Goal: Information Seeking & Learning: Find specific fact

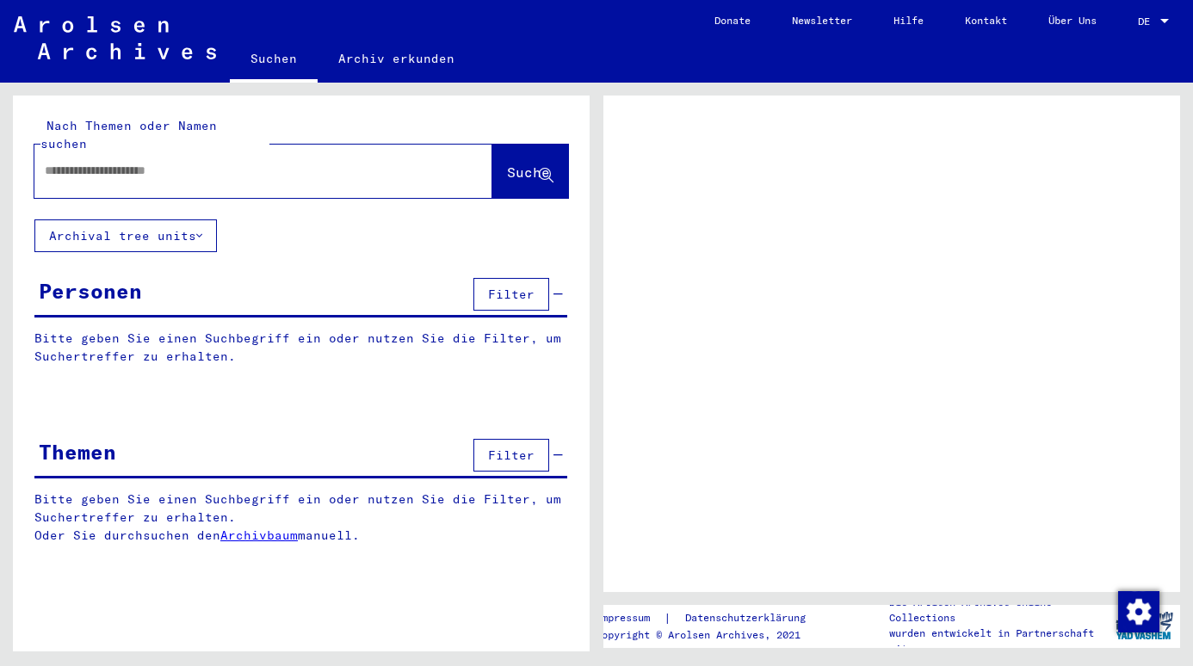
click at [327, 162] on input "text" at bounding box center [248, 171] width 406 height 18
paste input "**********"
type input "**********"
click at [507, 164] on span "Suche" at bounding box center [530, 173] width 46 height 18
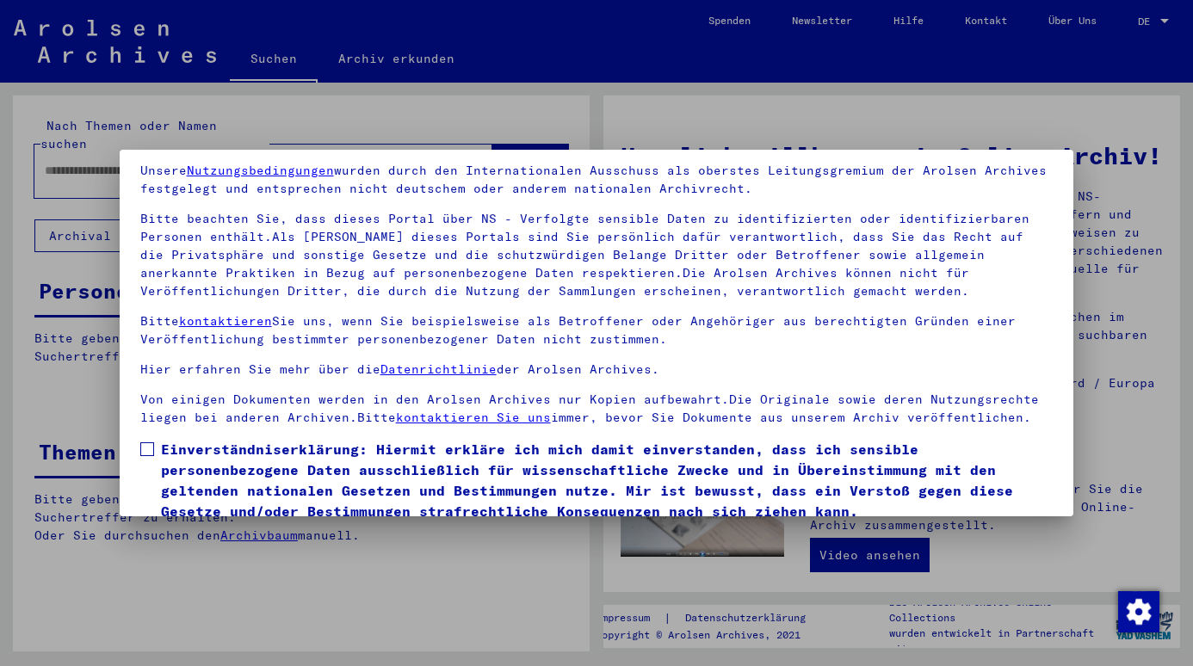
scroll to position [133, 0]
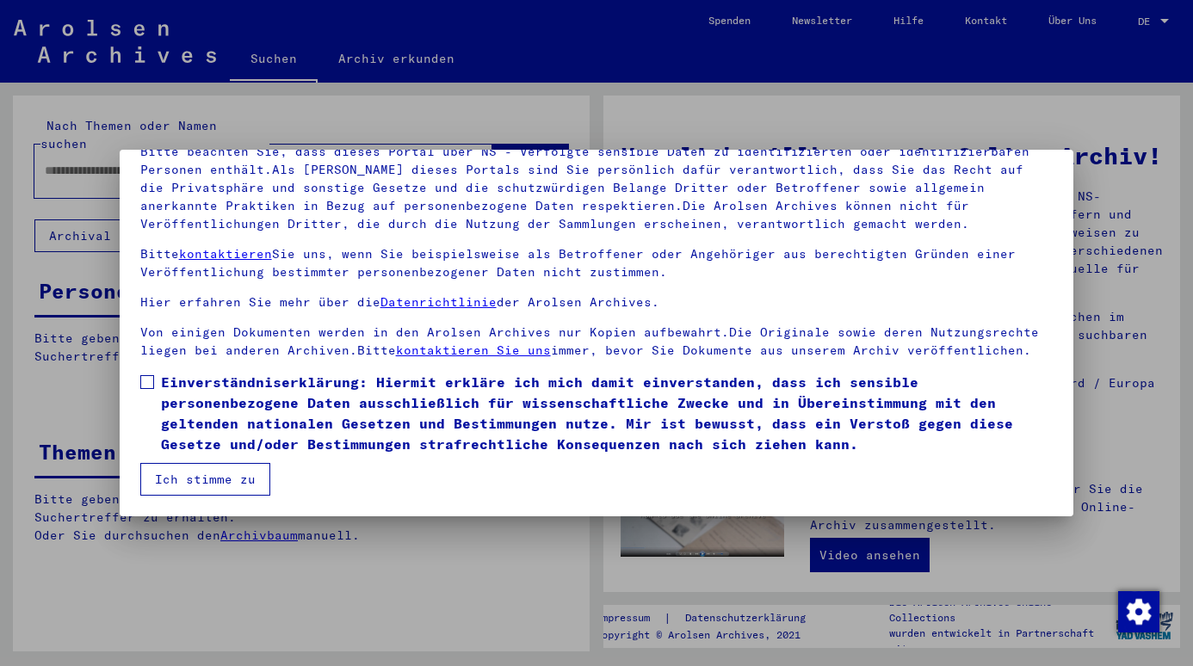
click at [140, 381] on span at bounding box center [147, 382] width 14 height 14
click at [174, 490] on button "Ich stimme zu" at bounding box center [205, 479] width 130 height 33
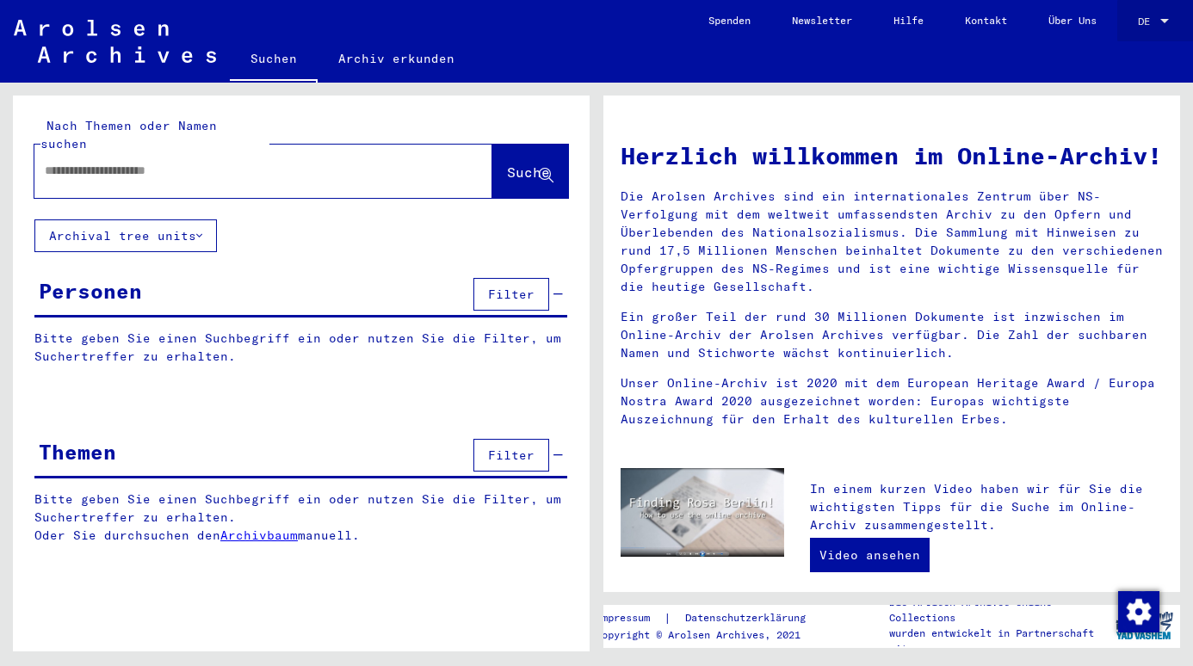
click at [1171, 21] on div at bounding box center [1163, 21] width 15 height 12
click at [1146, 31] on span "English" at bounding box center [1135, 30] width 70 height 31
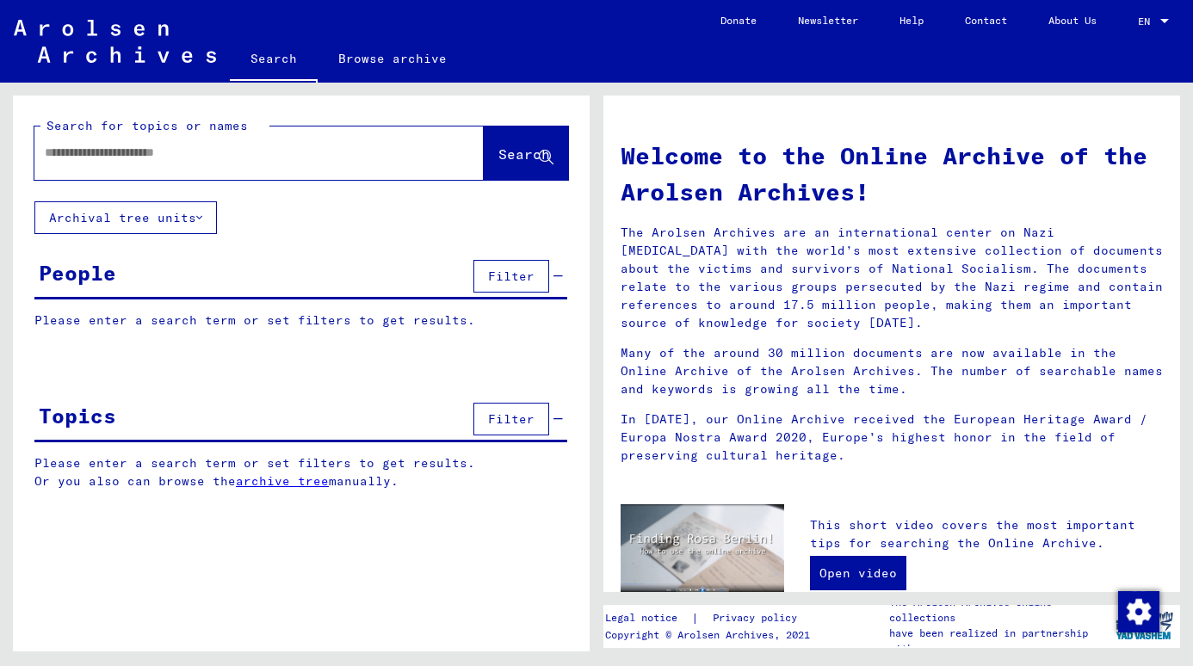
click at [273, 162] on div at bounding box center [233, 152] width 398 height 39
drag, startPoint x: 272, startPoint y: 161, endPoint x: 265, endPoint y: 150, distance: 13.1
click at [265, 150] on input "text" at bounding box center [238, 153] width 387 height 18
paste input "**********"
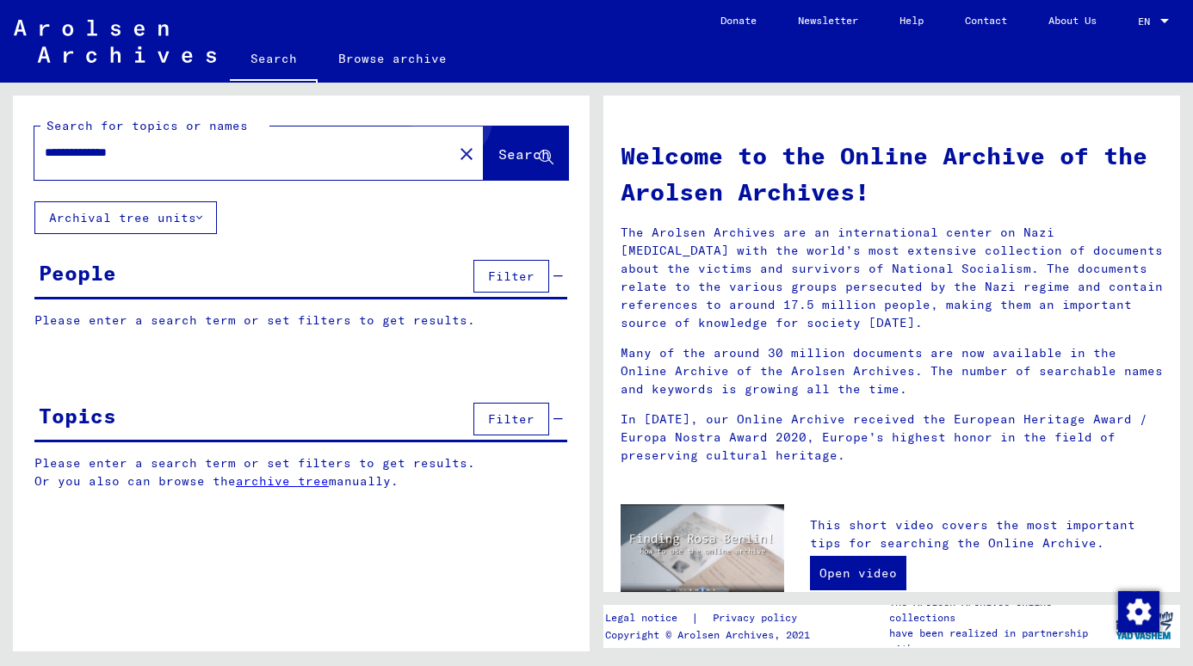
click at [521, 139] on button "Search" at bounding box center [526, 152] width 84 height 53
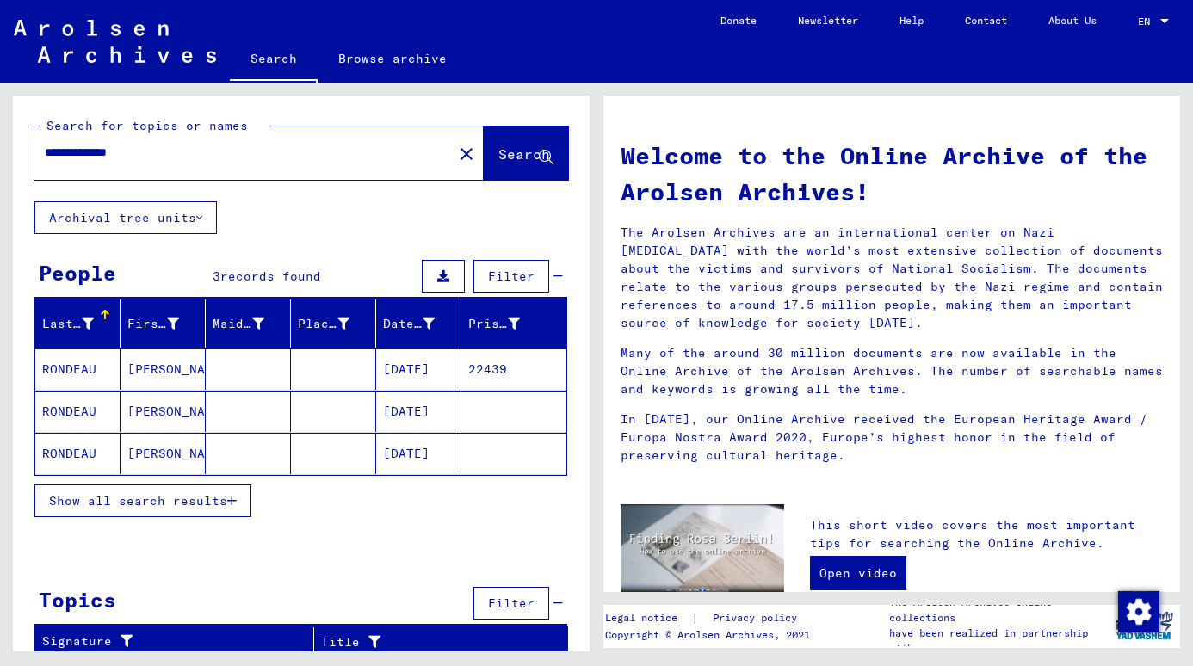
click at [170, 511] on button "Show all search results" at bounding box center [142, 500] width 217 height 33
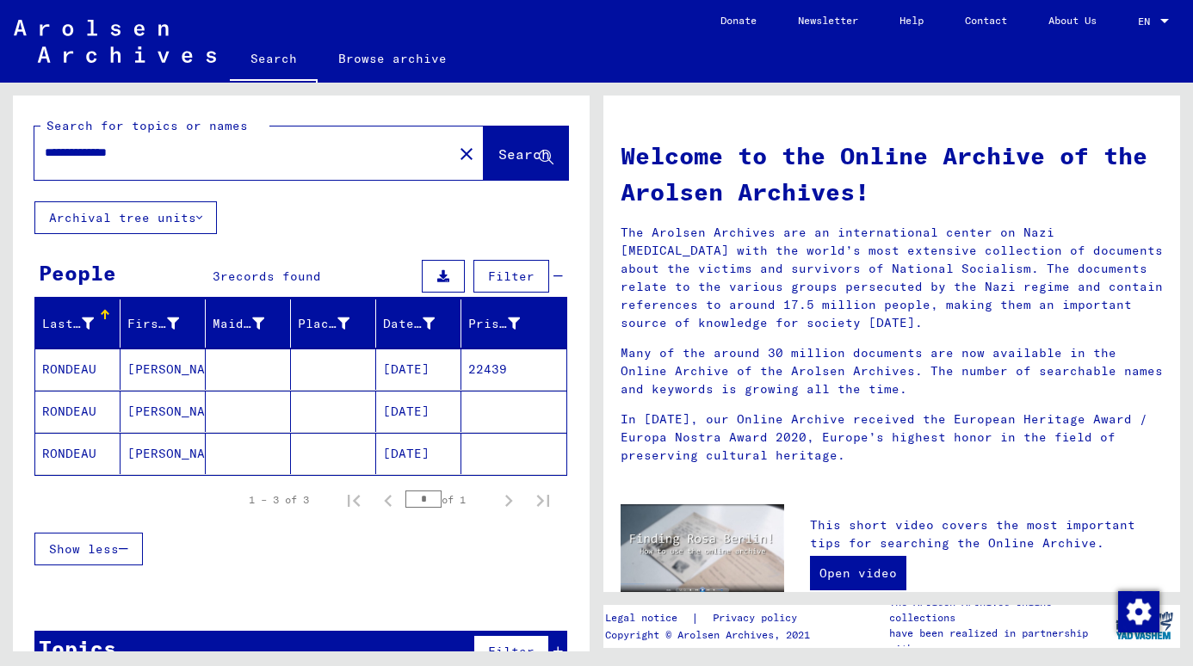
click at [367, 451] on mat-cell at bounding box center [333, 453] width 85 height 41
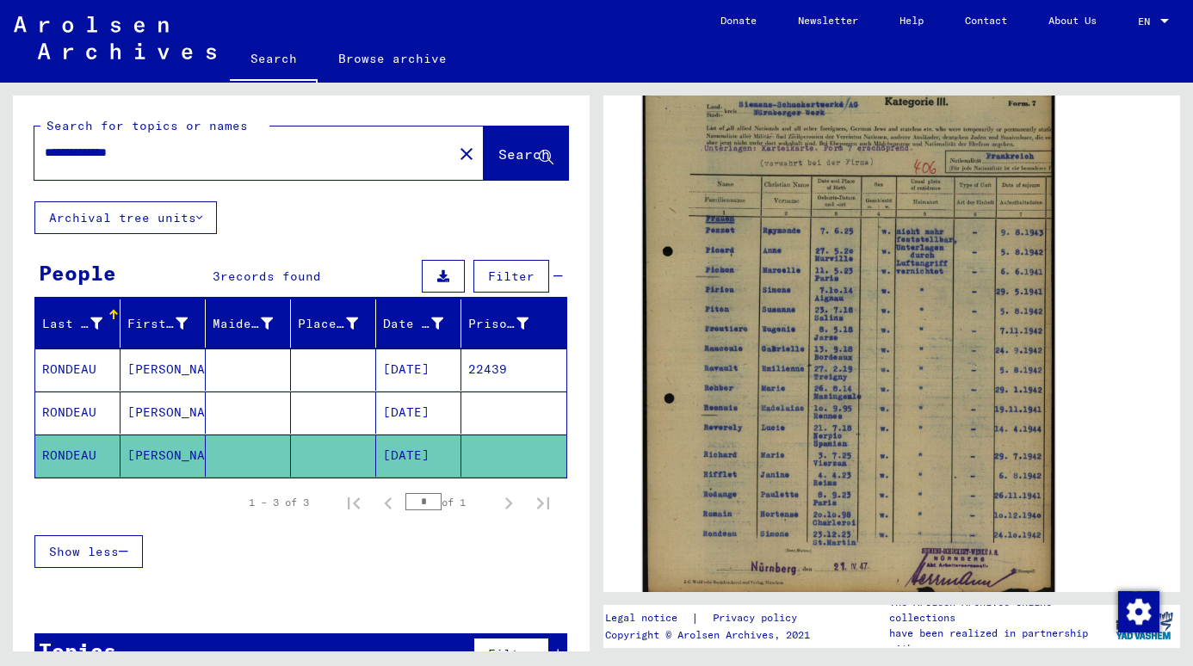
click at [823, 415] on img at bounding box center [849, 321] width 412 height 551
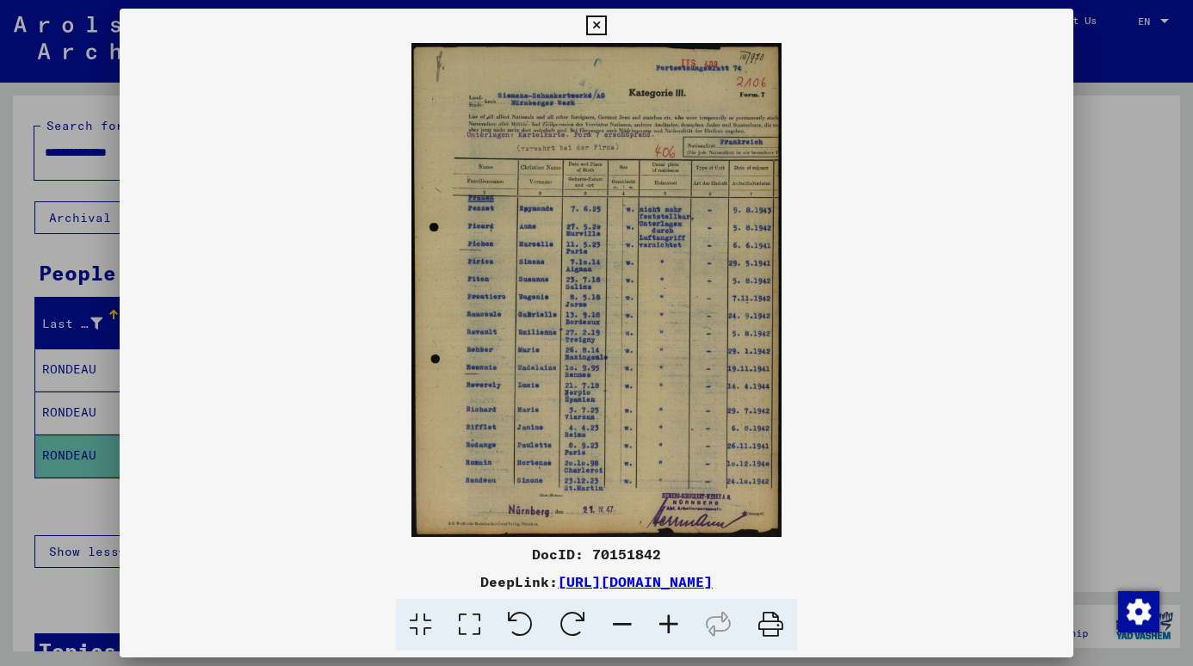
click at [662, 621] on icon at bounding box center [668, 625] width 46 height 52
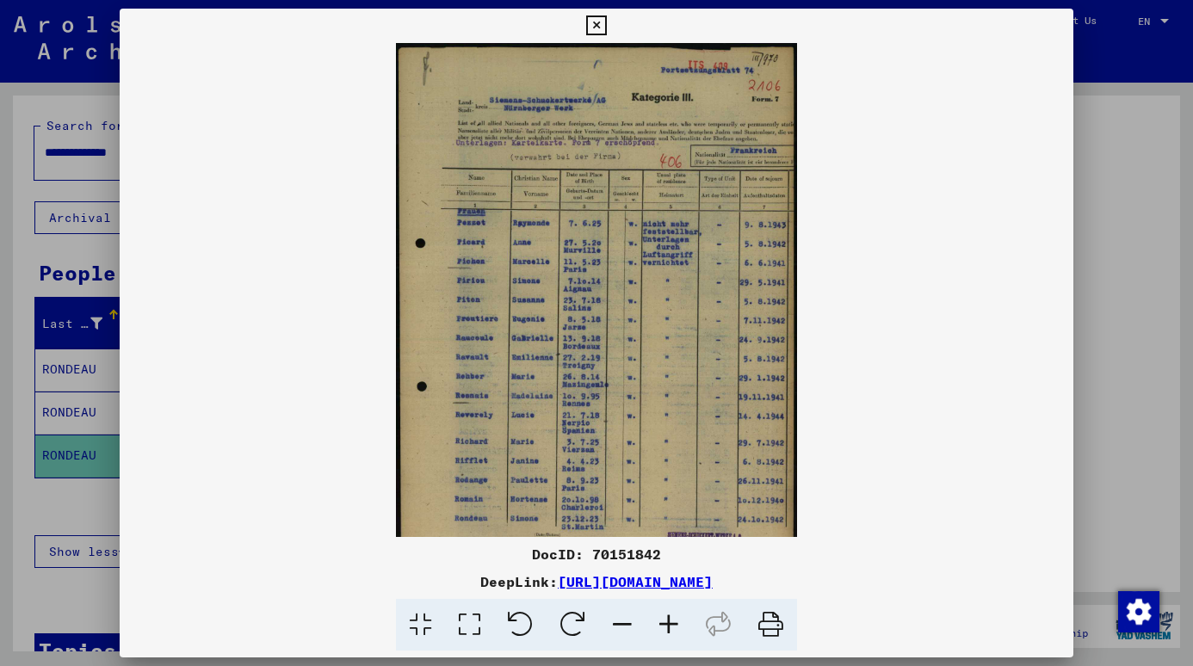
click at [662, 621] on icon at bounding box center [668, 625] width 46 height 52
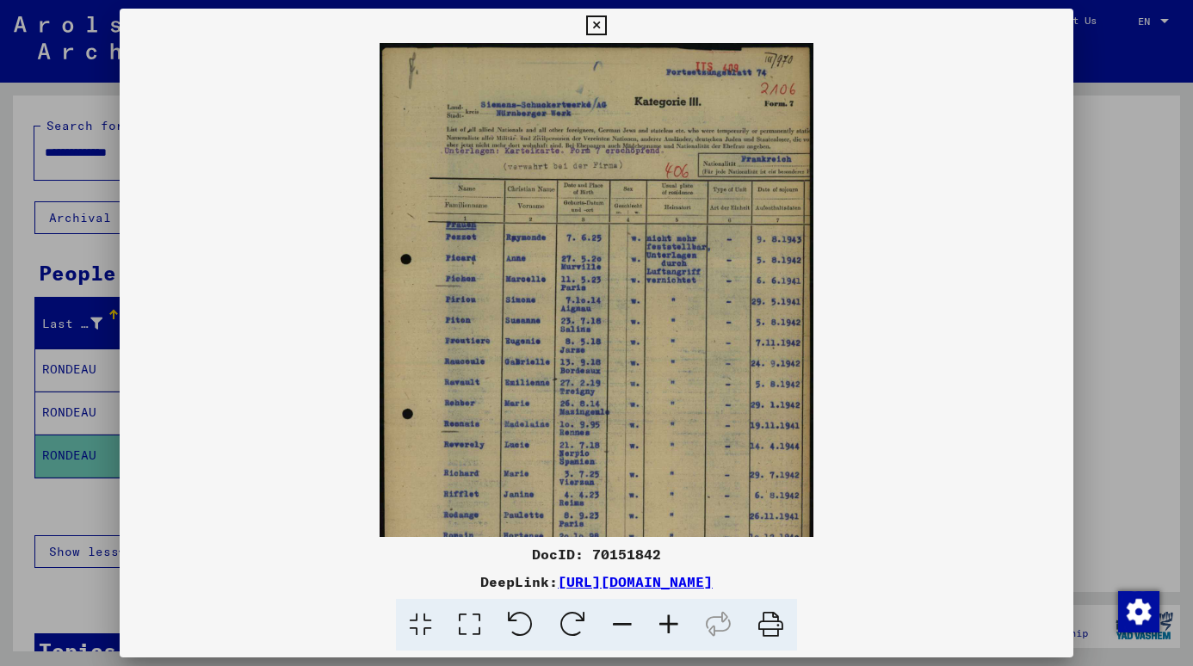
click at [660, 620] on icon at bounding box center [668, 625] width 46 height 52
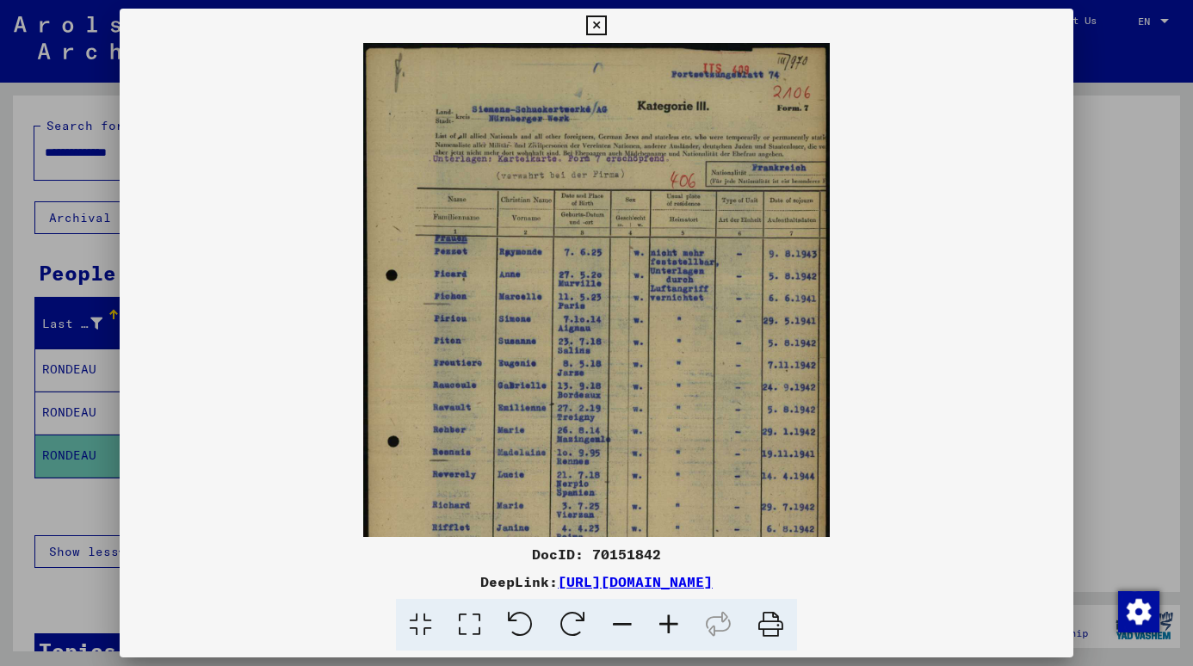
click at [660, 620] on icon at bounding box center [668, 625] width 46 height 52
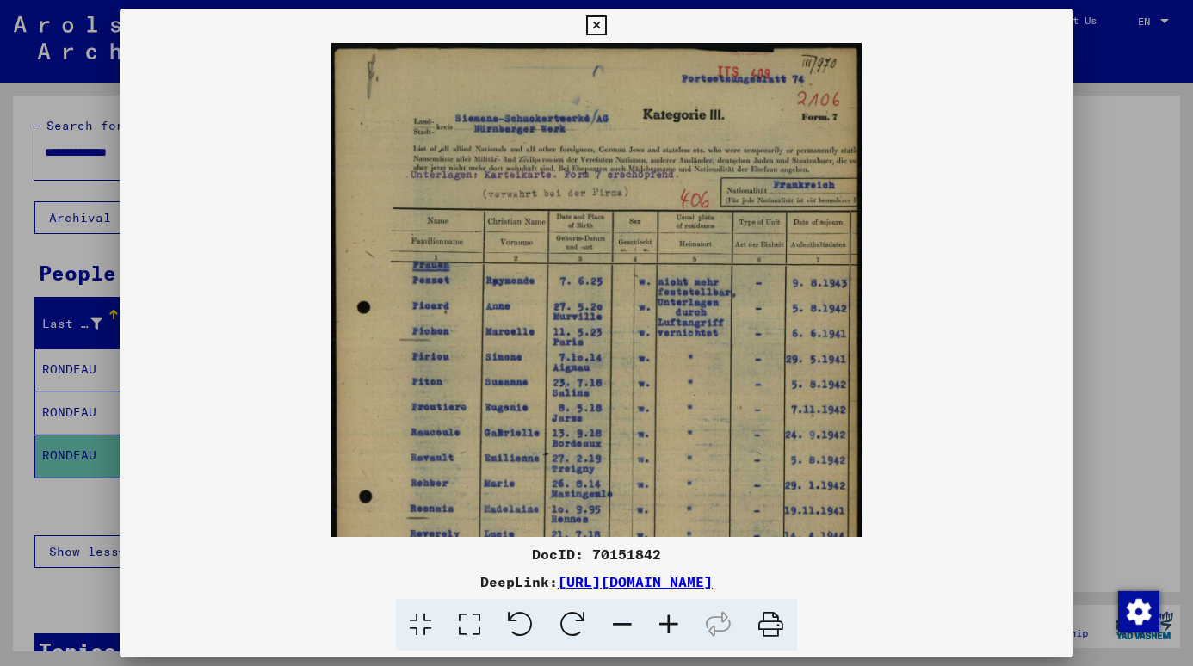
click at [660, 620] on icon at bounding box center [668, 625] width 46 height 52
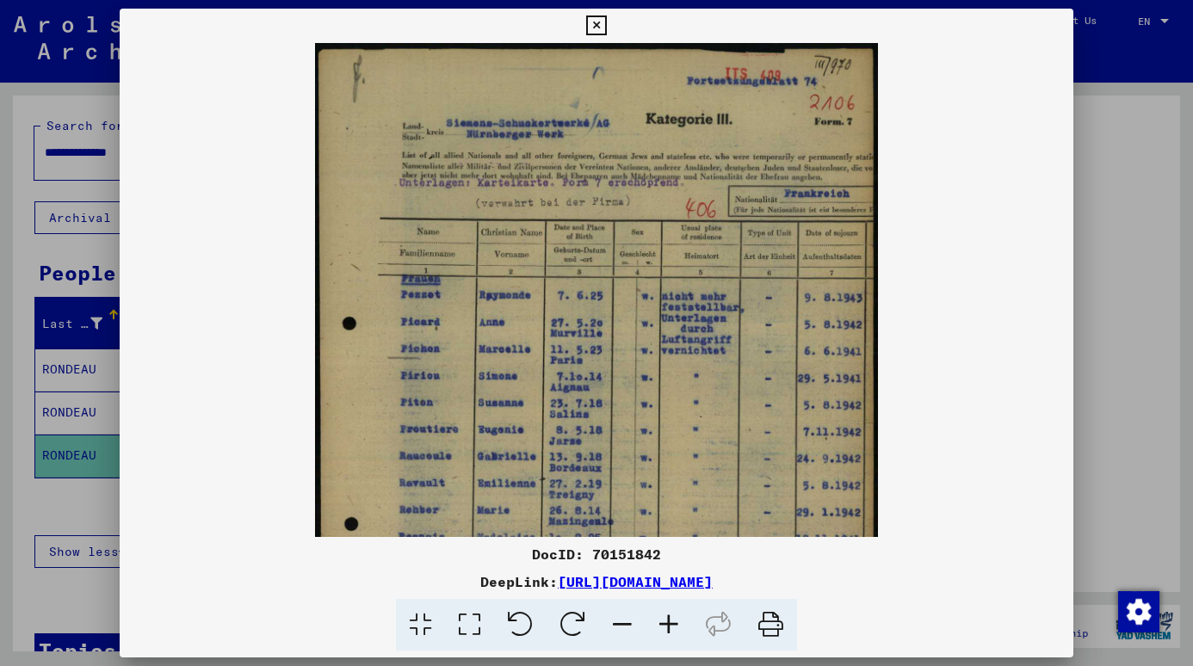
click at [658, 618] on icon at bounding box center [668, 625] width 46 height 52
click at [658, 616] on icon at bounding box center [668, 625] width 46 height 52
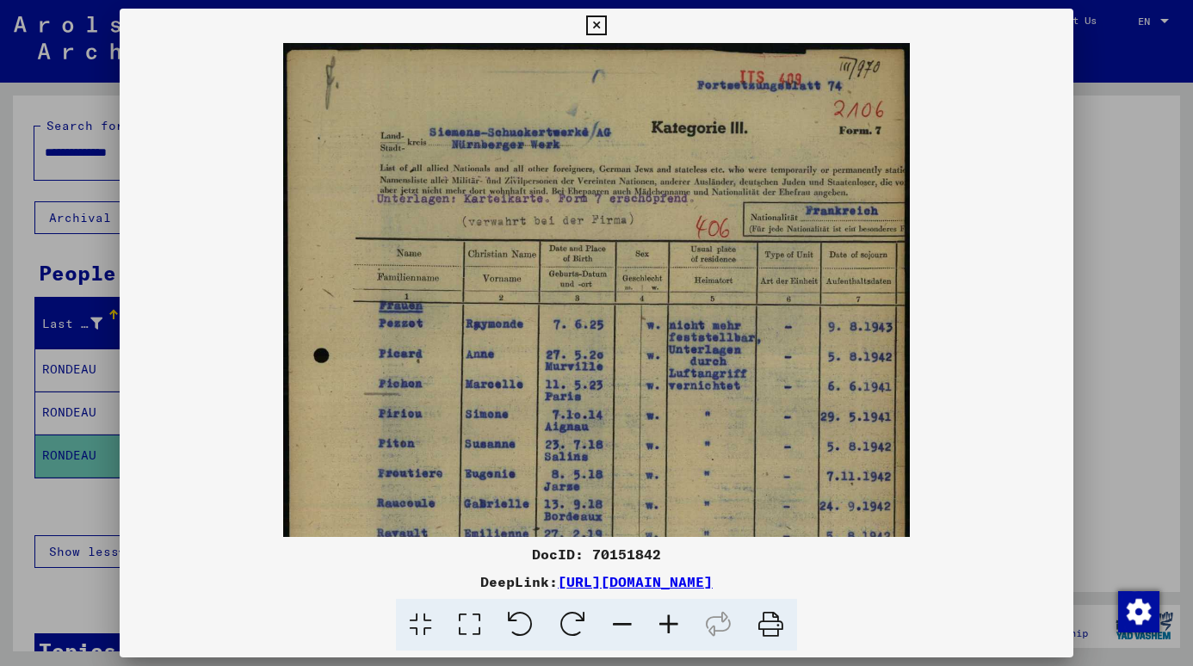
click at [658, 616] on icon at bounding box center [668, 625] width 46 height 52
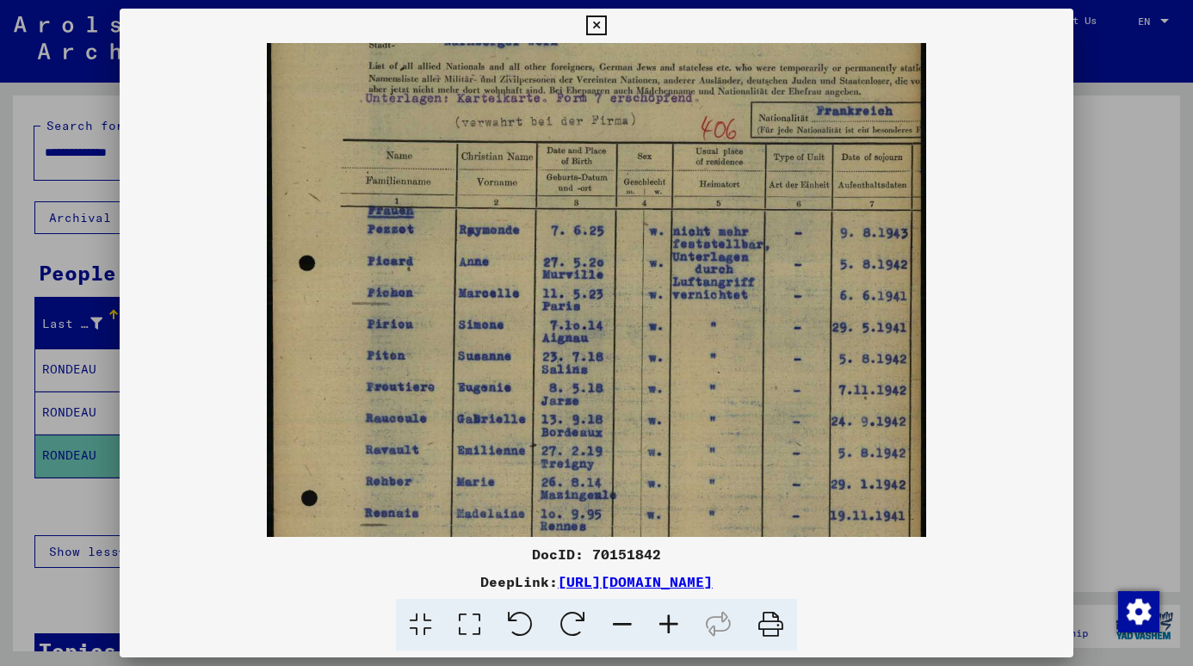
drag, startPoint x: 655, startPoint y: 304, endPoint x: 653, endPoint y: 210, distance: 93.8
click at [653, 210] on img at bounding box center [596, 375] width 659 height 881
click at [653, 207] on img at bounding box center [596, 375] width 659 height 881
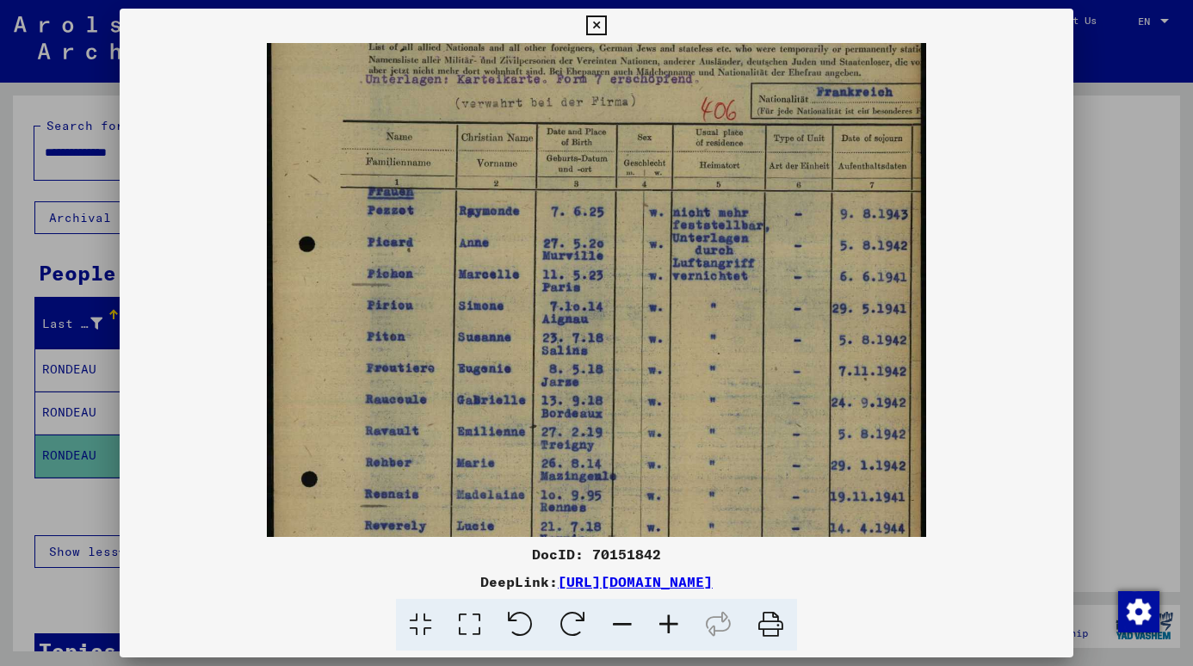
click at [653, 207] on img at bounding box center [596, 356] width 659 height 881
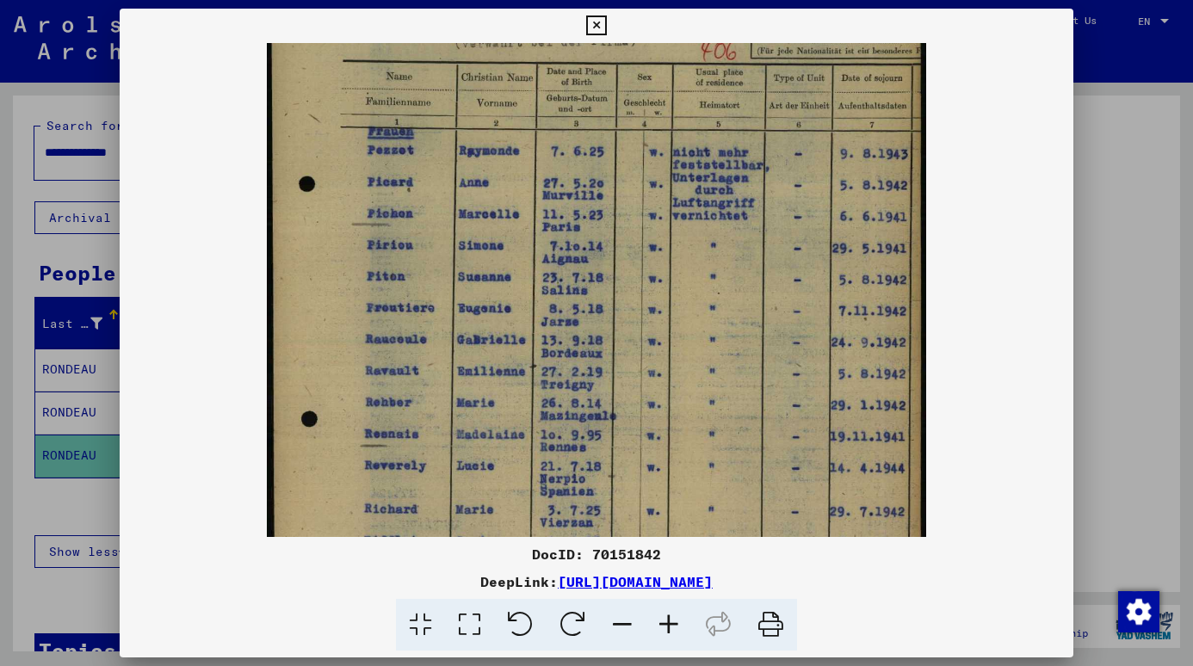
drag, startPoint x: 661, startPoint y: 349, endPoint x: 656, endPoint y: 281, distance: 68.1
click at [657, 282] on img at bounding box center [596, 295] width 659 height 881
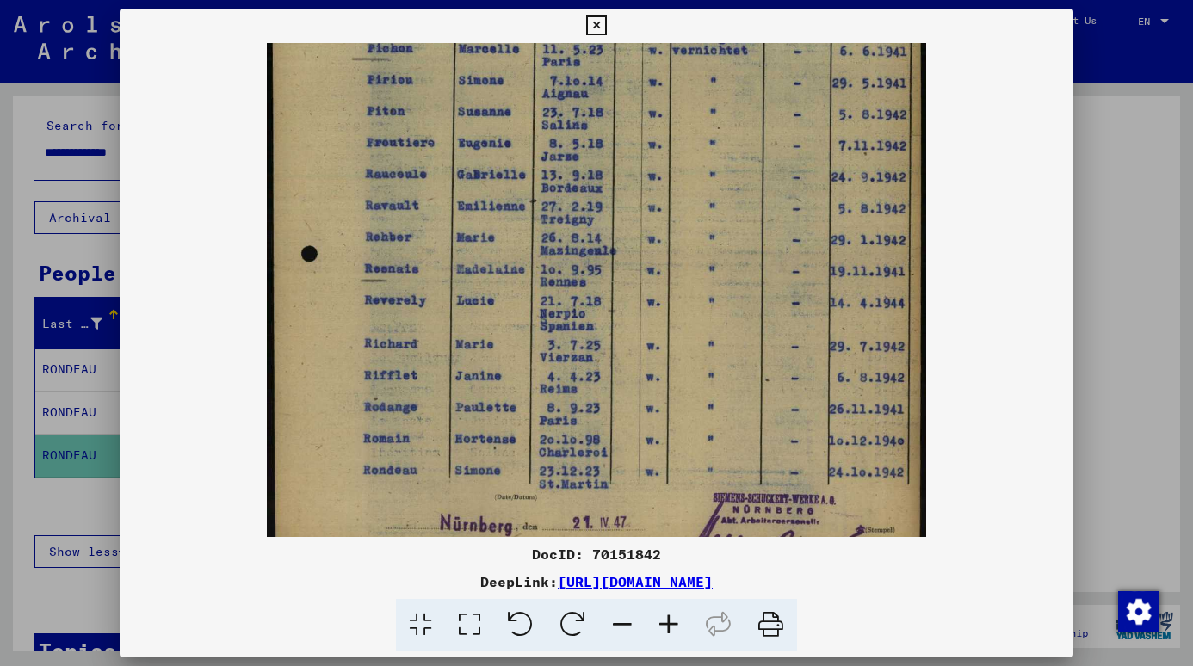
scroll to position [357, 0]
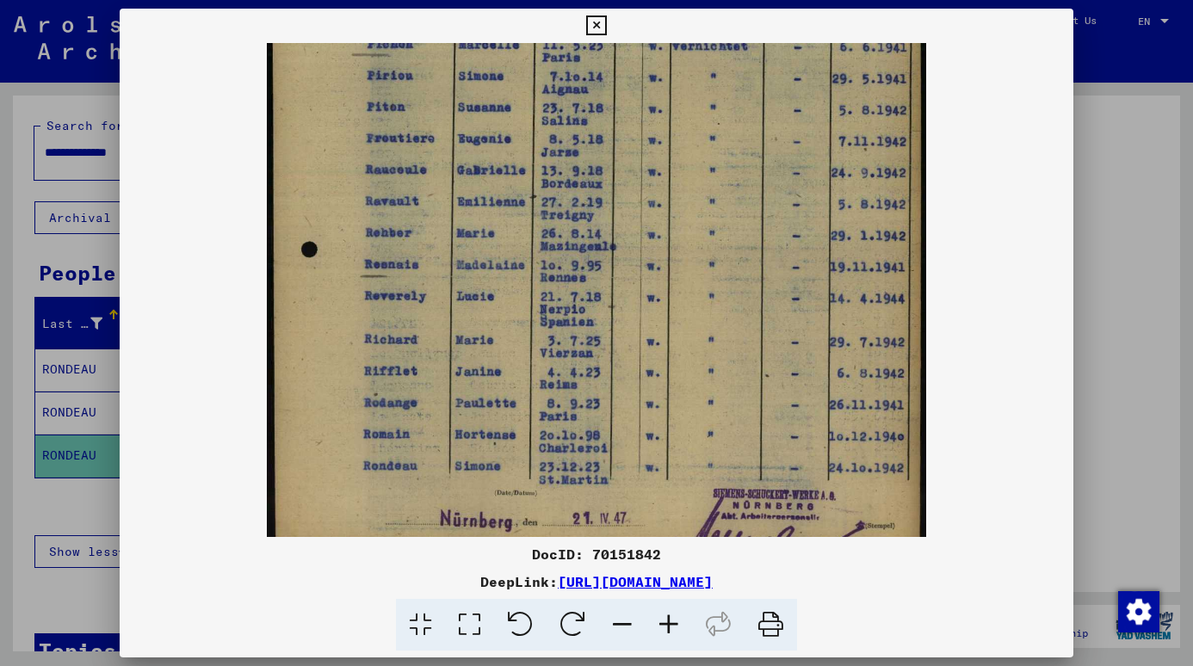
drag, startPoint x: 553, startPoint y: 378, endPoint x: 570, endPoint y: 215, distance: 163.4
click at [570, 215] on img at bounding box center [596, 126] width 659 height 881
click at [581, 19] on button at bounding box center [596, 26] width 30 height 34
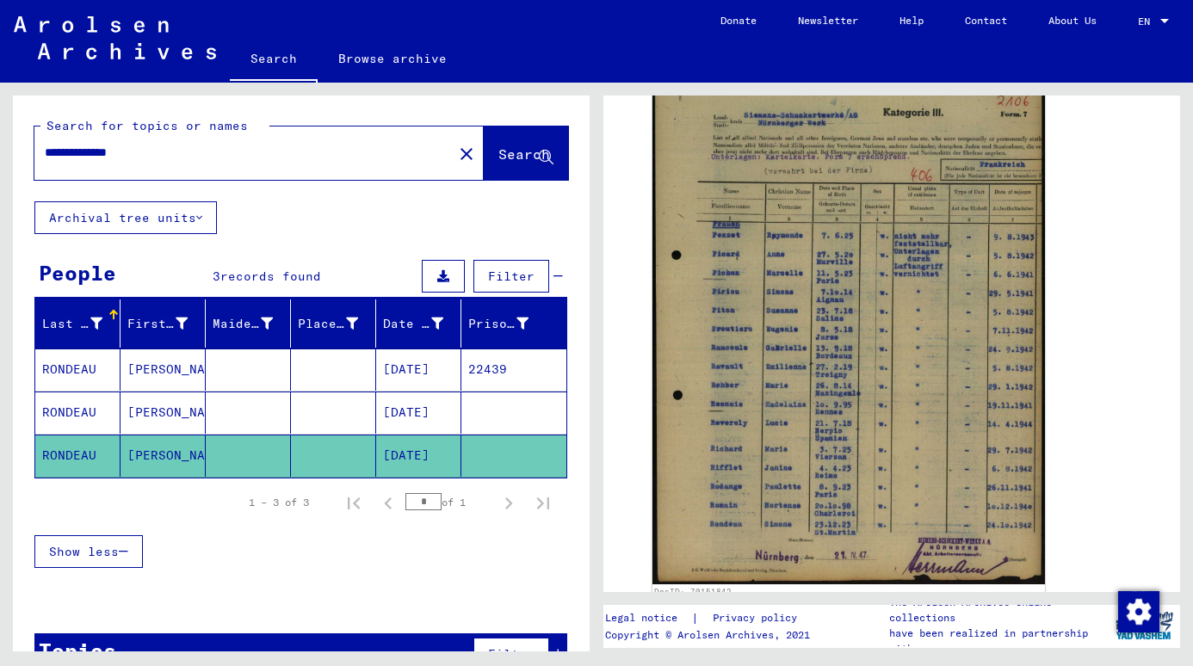
click at [206, 415] on mat-cell at bounding box center [248, 412] width 85 height 42
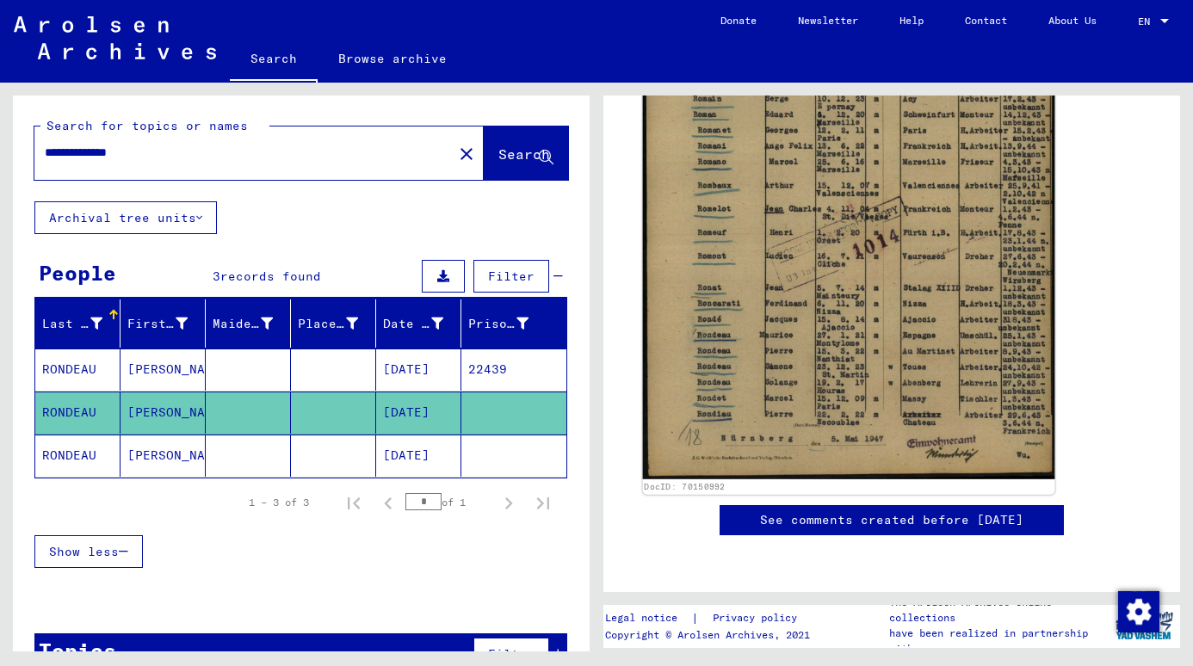
scroll to position [516, 0]
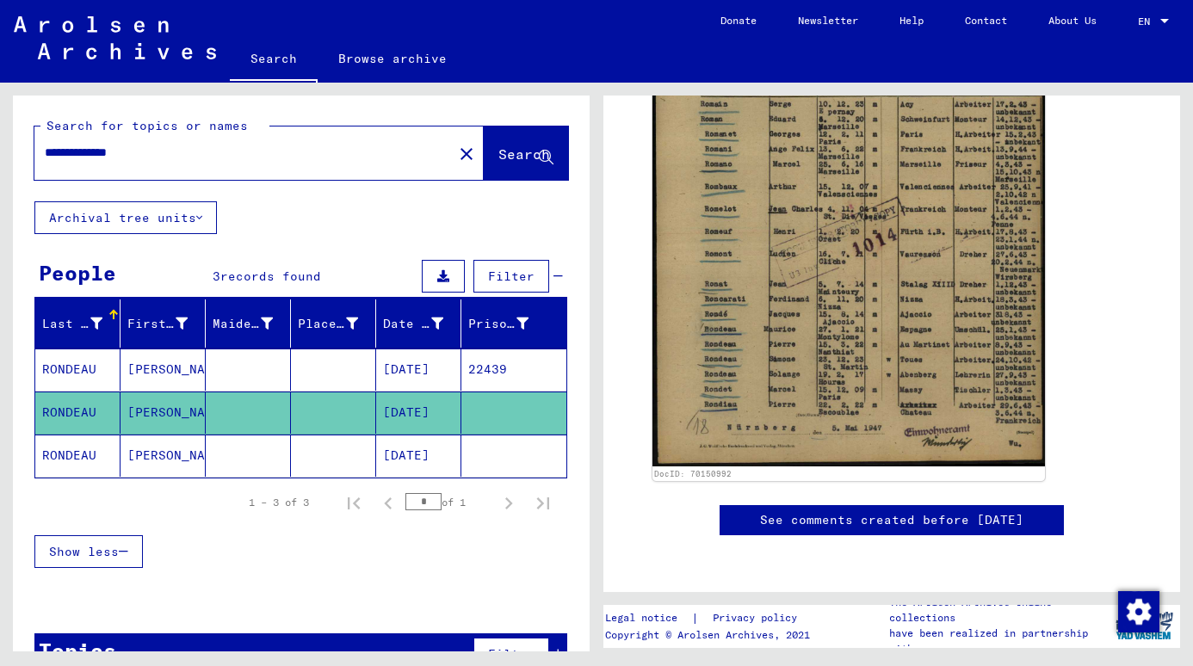
click at [516, 456] on mat-cell at bounding box center [513, 456] width 105 height 42
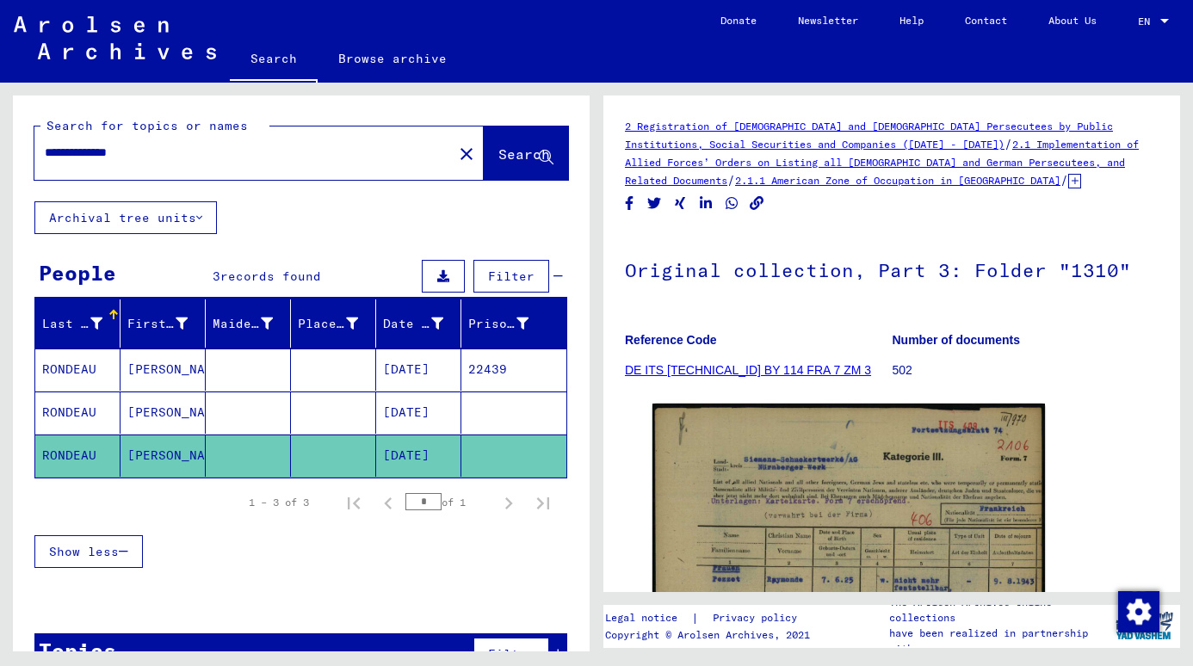
click at [342, 367] on mat-cell at bounding box center [333, 369] width 85 height 42
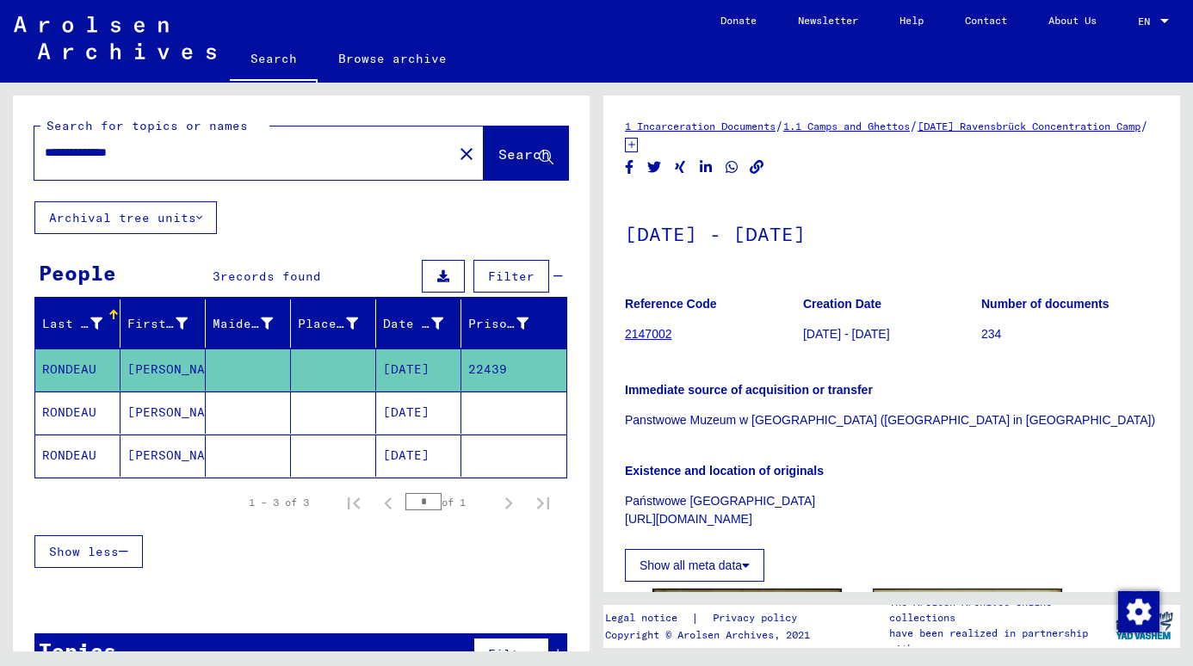
click at [63, 145] on input "**********" at bounding box center [244, 153] width 398 height 18
paste input "********"
type input "**********"
click at [531, 137] on button "Search" at bounding box center [526, 152] width 84 height 53
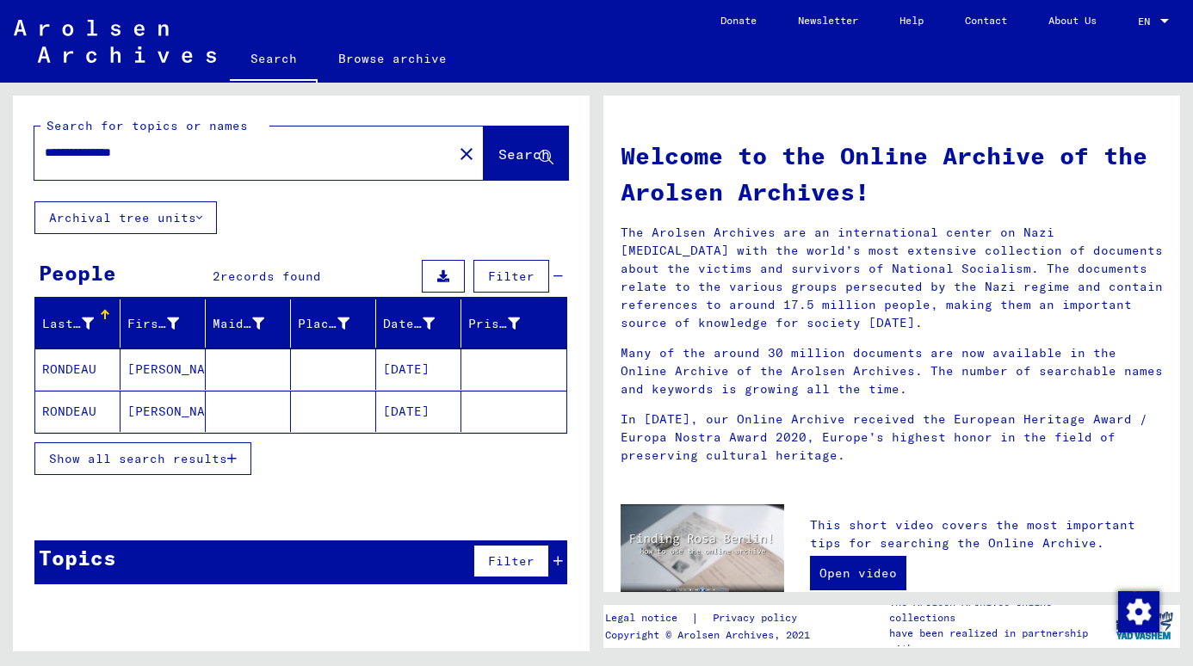
click at [203, 459] on span "Show all search results" at bounding box center [138, 458] width 178 height 15
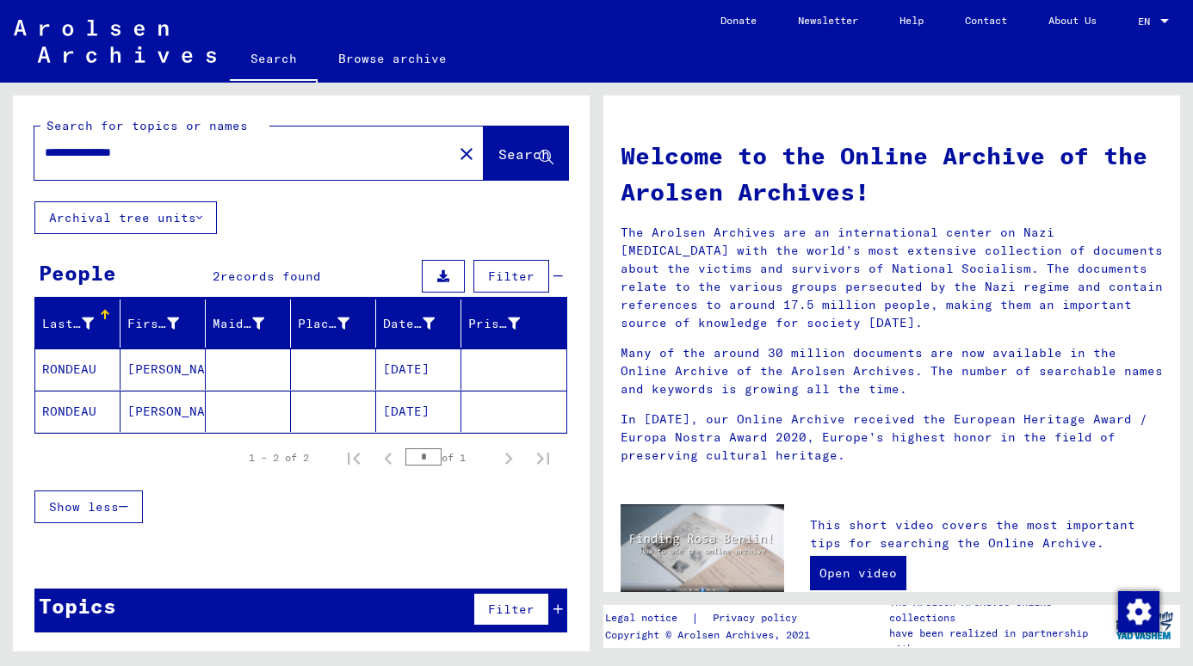
click at [552, 596] on div "Filter" at bounding box center [516, 609] width 94 height 41
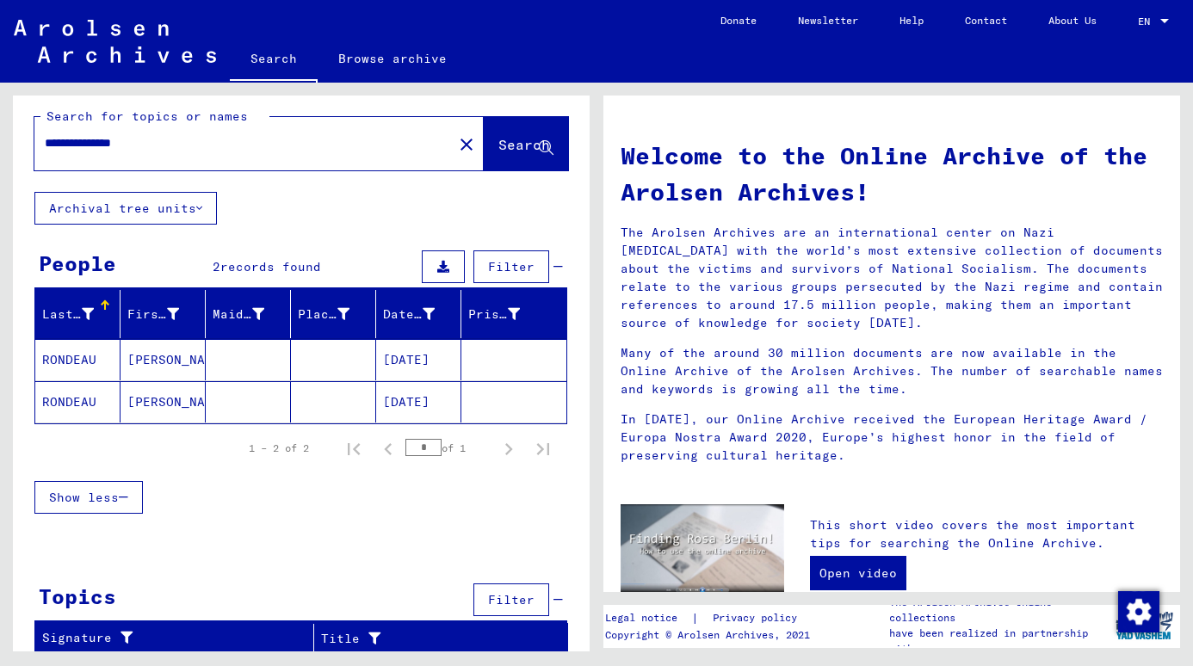
scroll to position [14, 0]
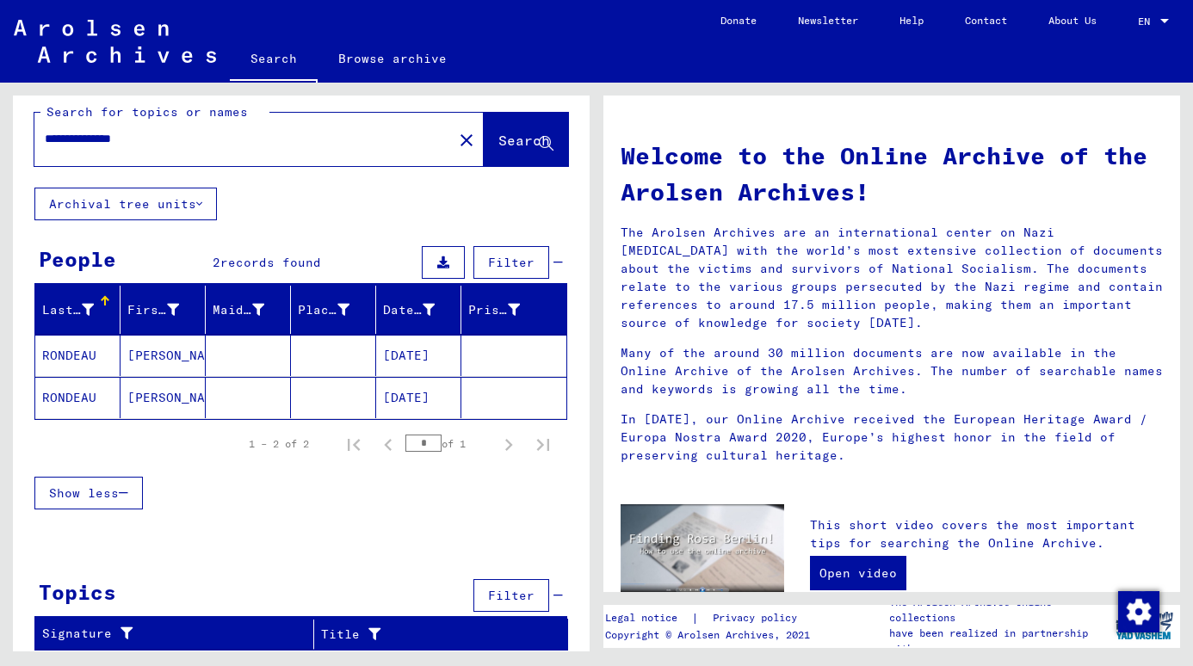
click at [545, 588] on div "Filter" at bounding box center [516, 595] width 94 height 41
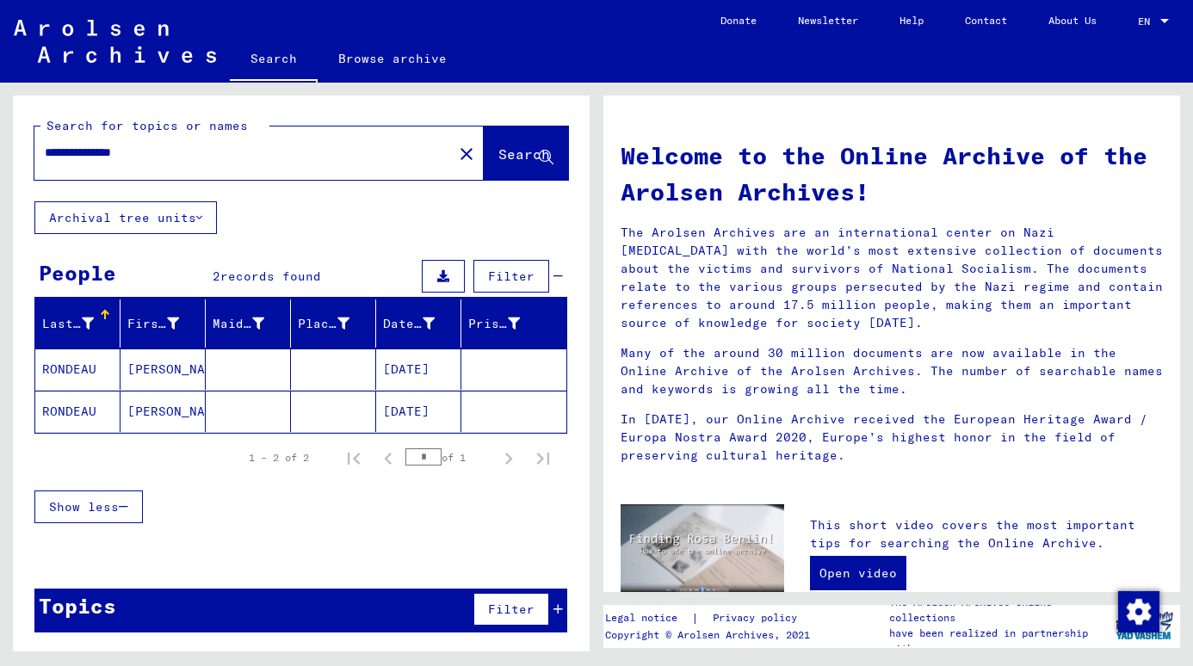
click at [423, 155] on div "**********" at bounding box center [258, 152] width 449 height 53
click at [456, 152] on mat-icon "close" at bounding box center [466, 154] width 21 height 21
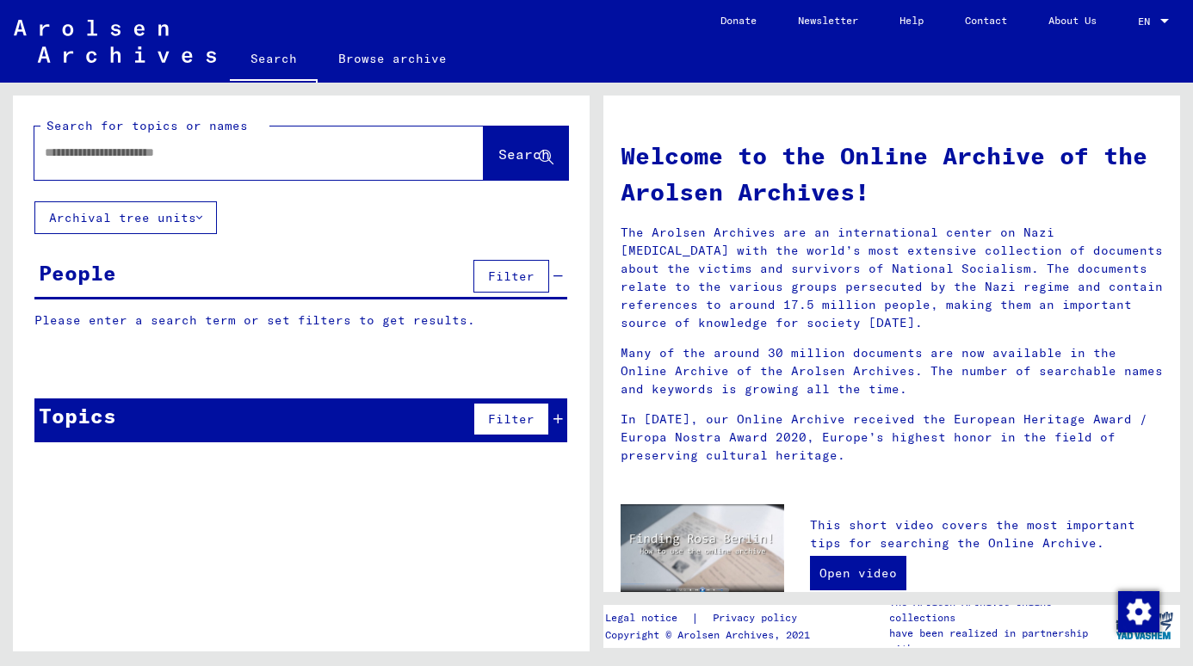
click at [395, 155] on input "text" at bounding box center [238, 153] width 387 height 18
paste input "**********"
type input "**********"
click at [515, 167] on button "Search" at bounding box center [526, 152] width 84 height 53
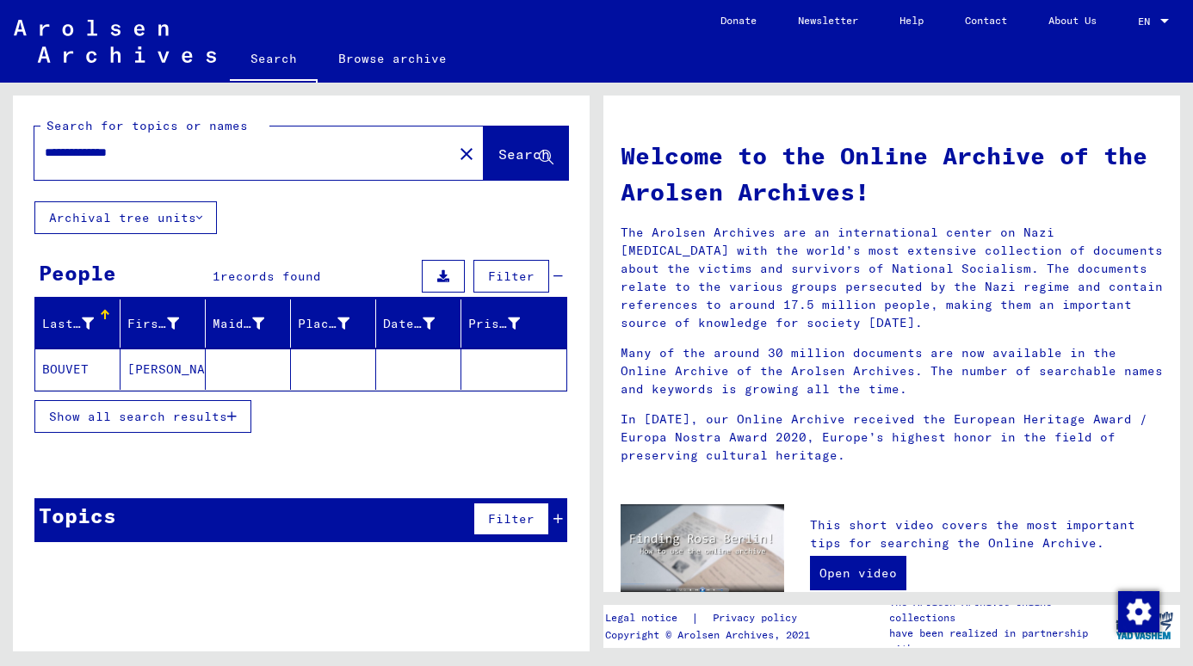
click at [198, 387] on mat-cell "[PERSON_NAME]" at bounding box center [162, 368] width 85 height 41
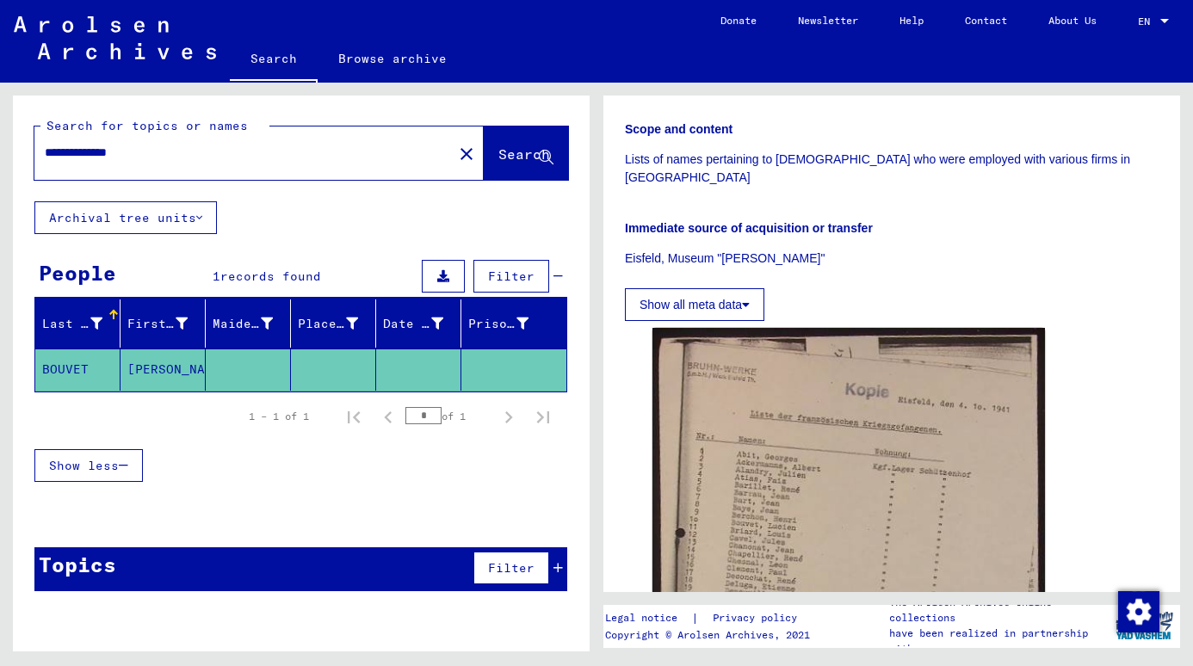
scroll to position [516, 0]
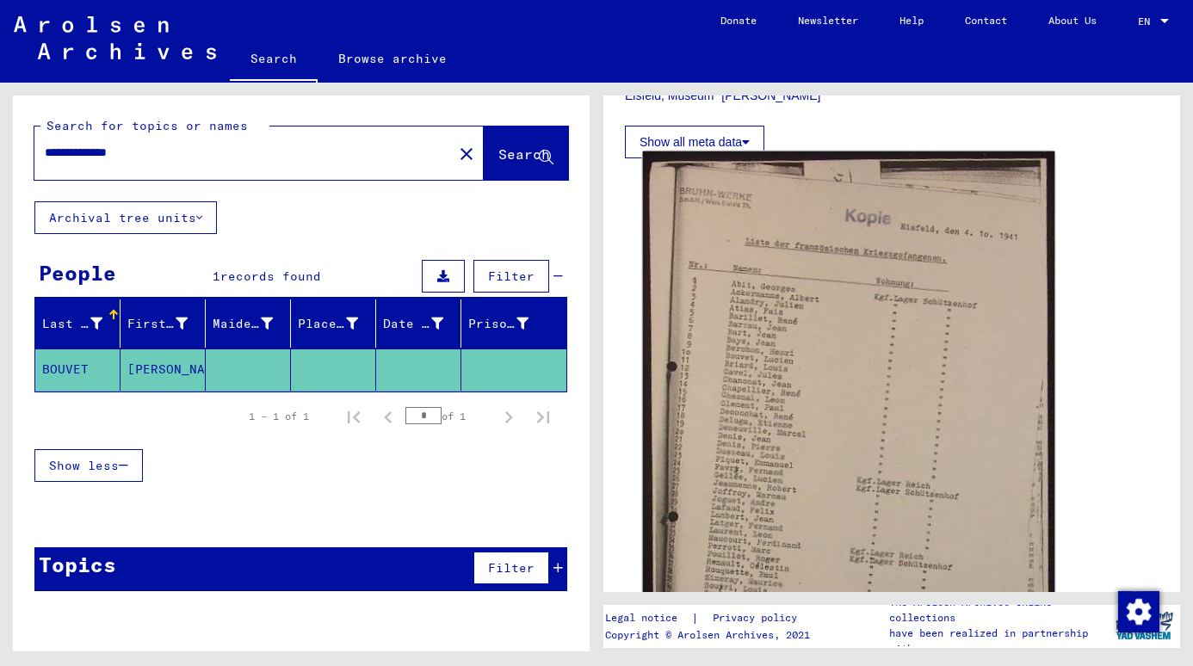
click at [930, 374] on img at bounding box center [849, 439] width 412 height 576
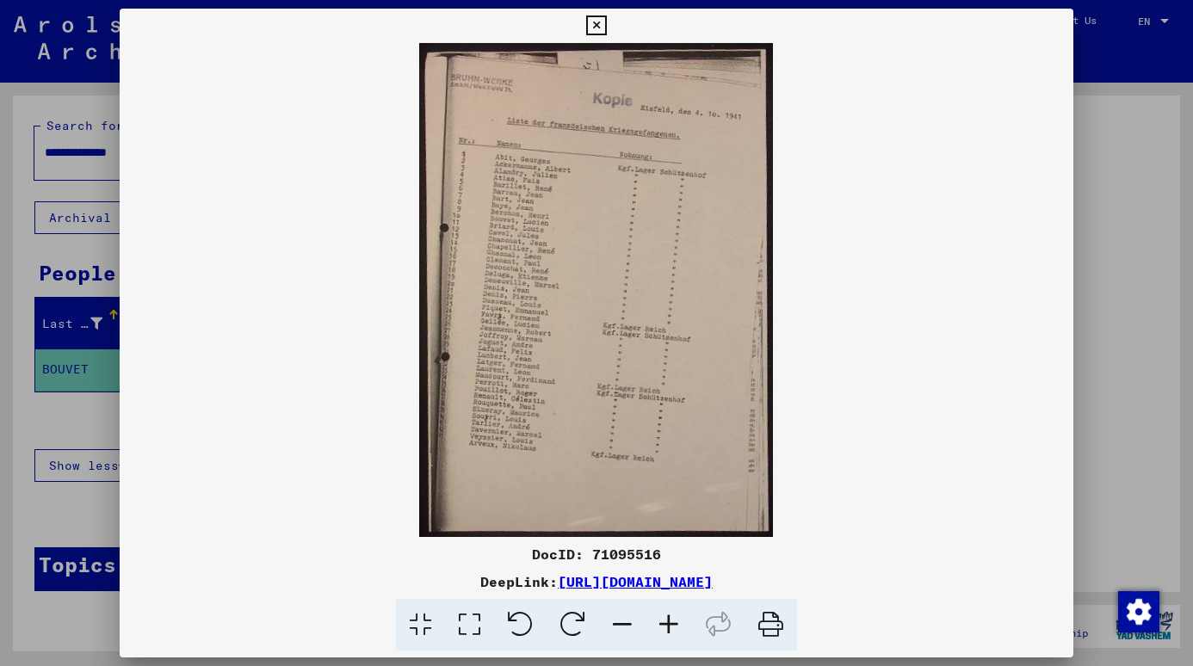
click at [680, 619] on icon at bounding box center [668, 625] width 46 height 52
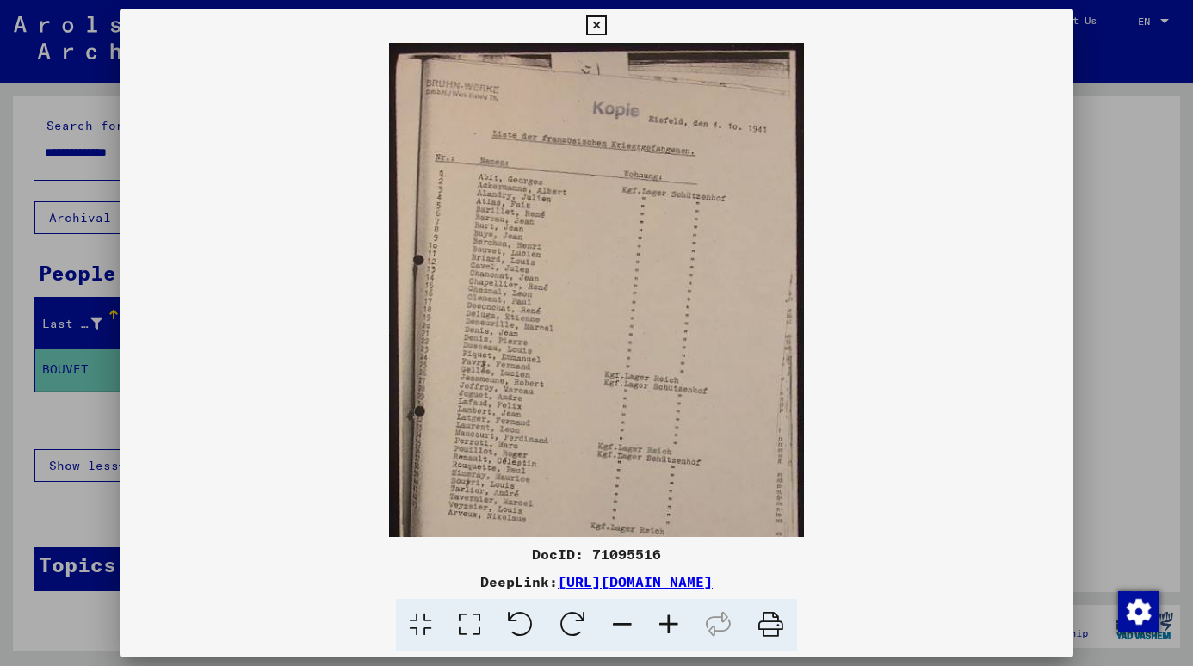
click at [680, 619] on icon at bounding box center [668, 625] width 46 height 52
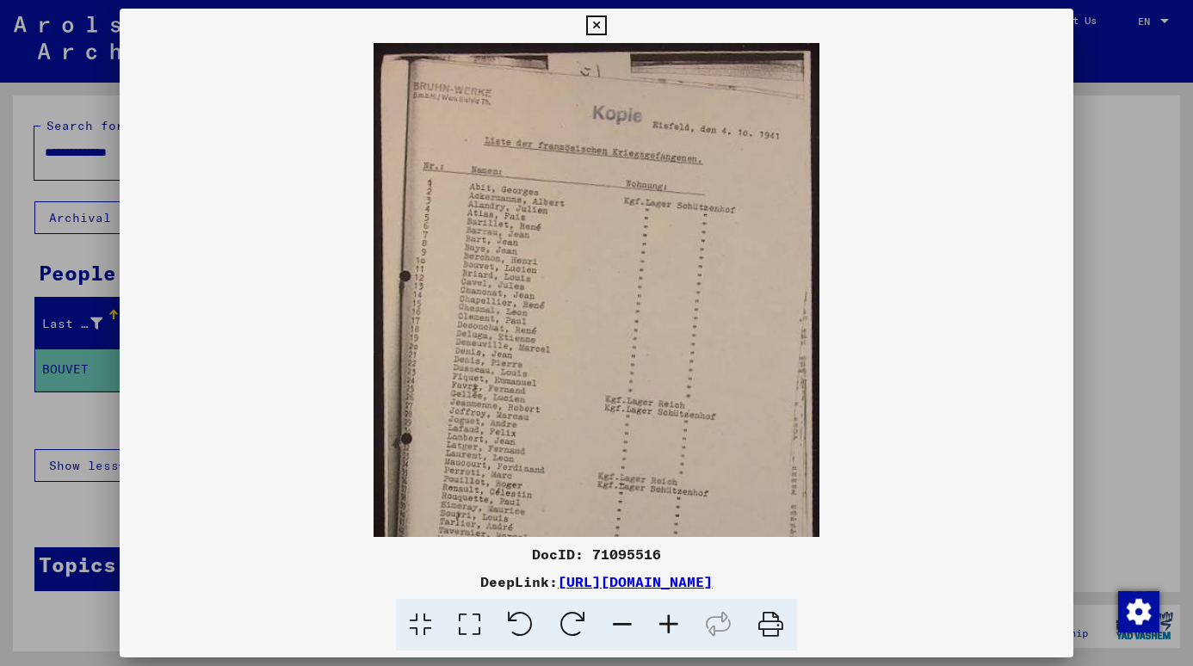
click at [680, 619] on icon at bounding box center [668, 625] width 46 height 52
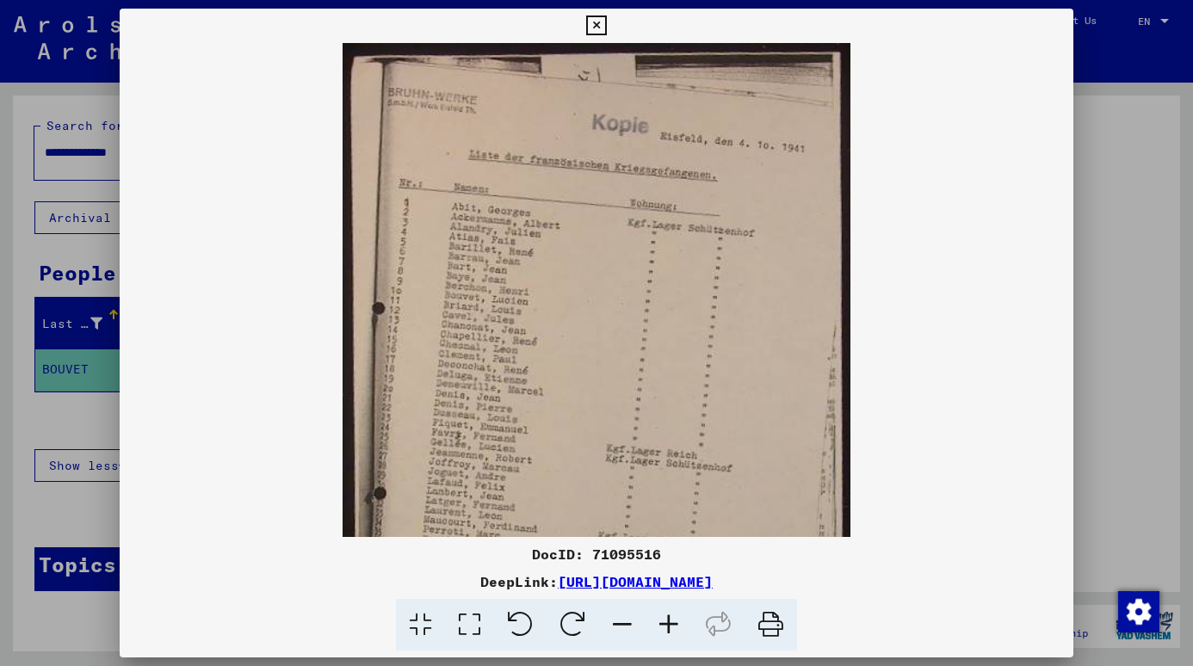
click at [676, 619] on icon at bounding box center [668, 625] width 46 height 52
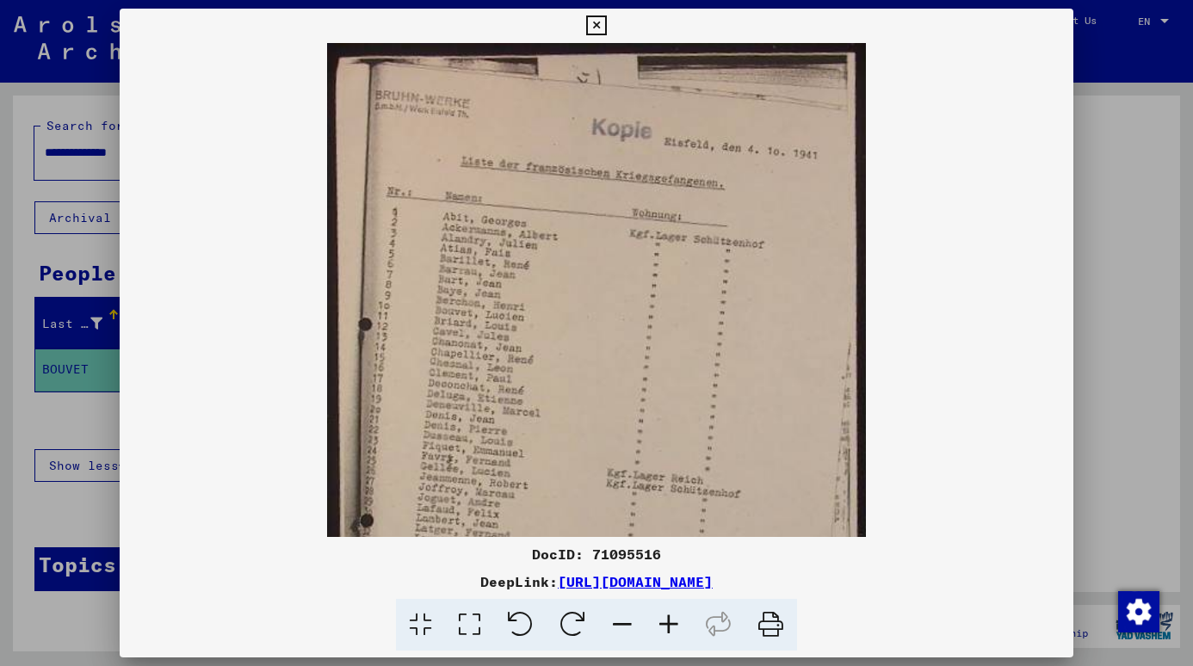
click at [675, 619] on icon at bounding box center [668, 625] width 46 height 52
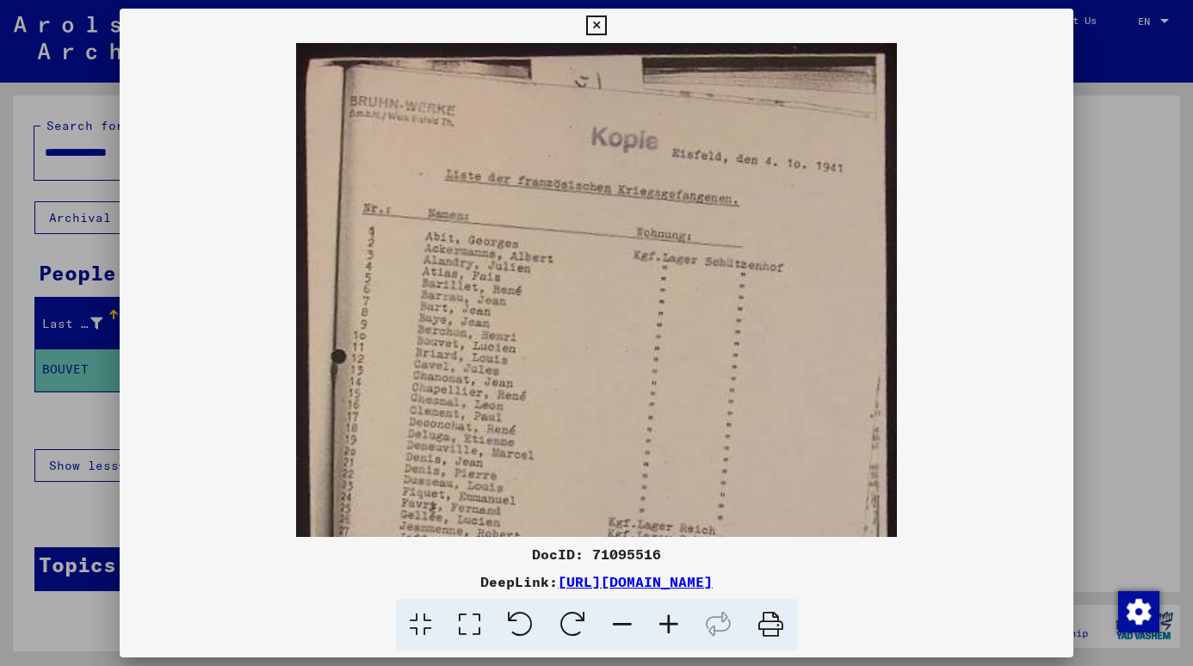
click at [675, 619] on icon at bounding box center [668, 625] width 46 height 52
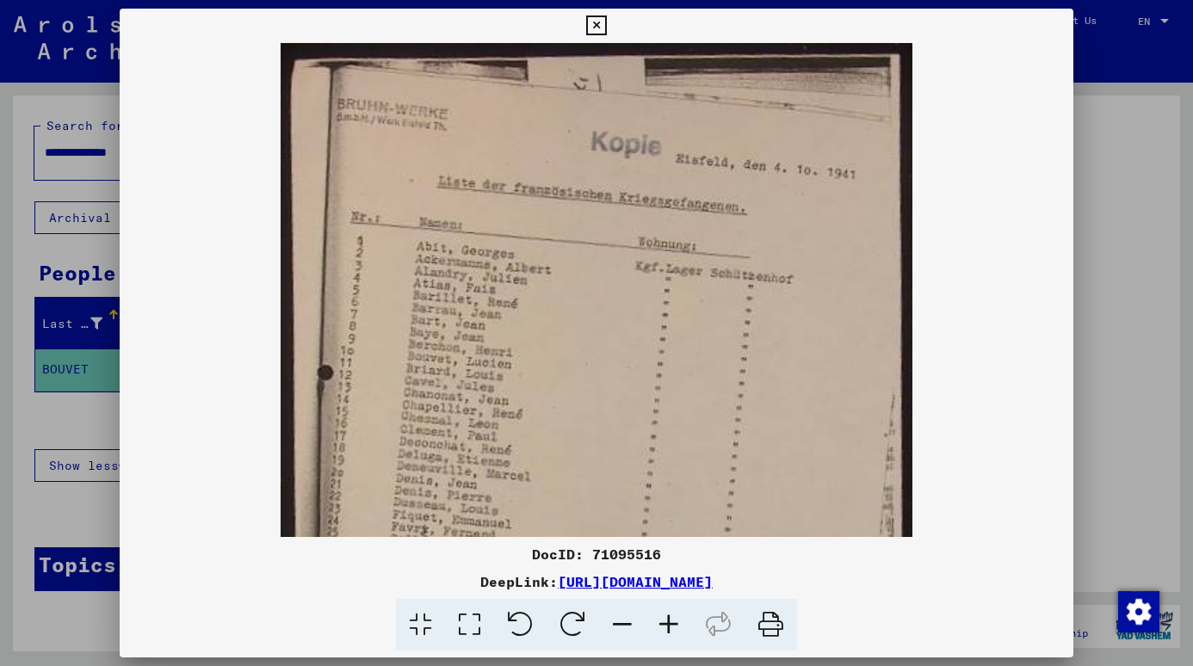
click at [675, 619] on icon at bounding box center [668, 625] width 46 height 52
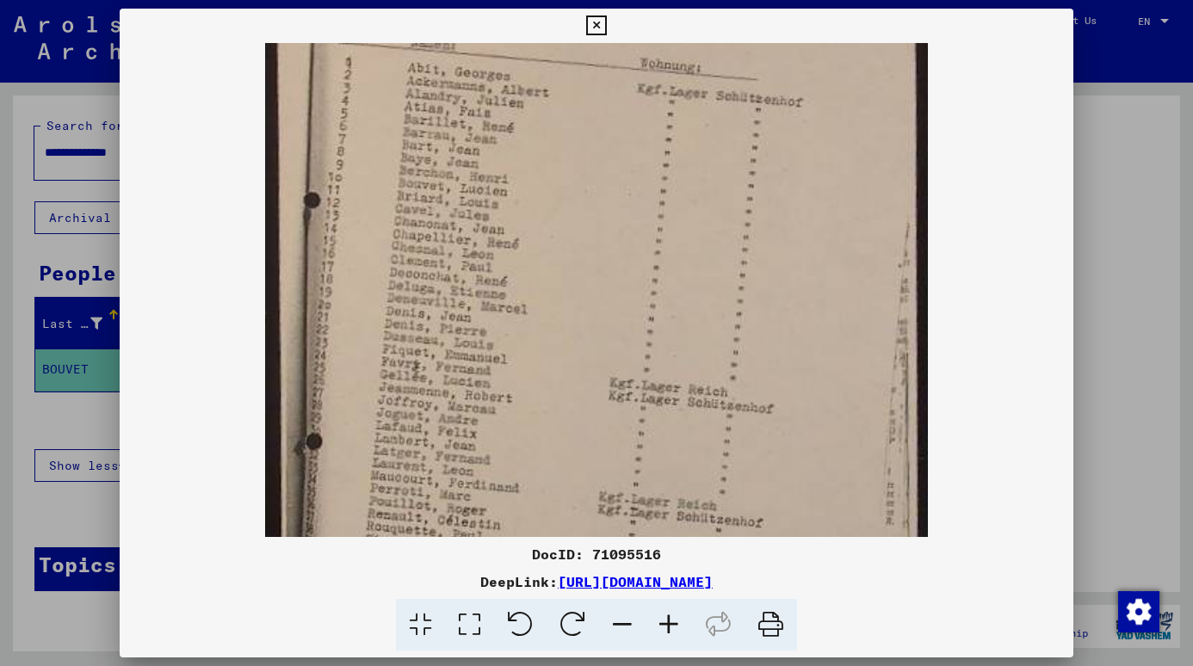
scroll to position [189, 0]
drag, startPoint x: 697, startPoint y: 468, endPoint x: 739, endPoint y: 279, distance: 193.9
click at [739, 279] on img at bounding box center [596, 316] width 662 height 924
click at [1131, 166] on div at bounding box center [596, 333] width 1193 height 666
click at [1131, 166] on div "DocID: 71095516" at bounding box center [891, 446] width 533 height 576
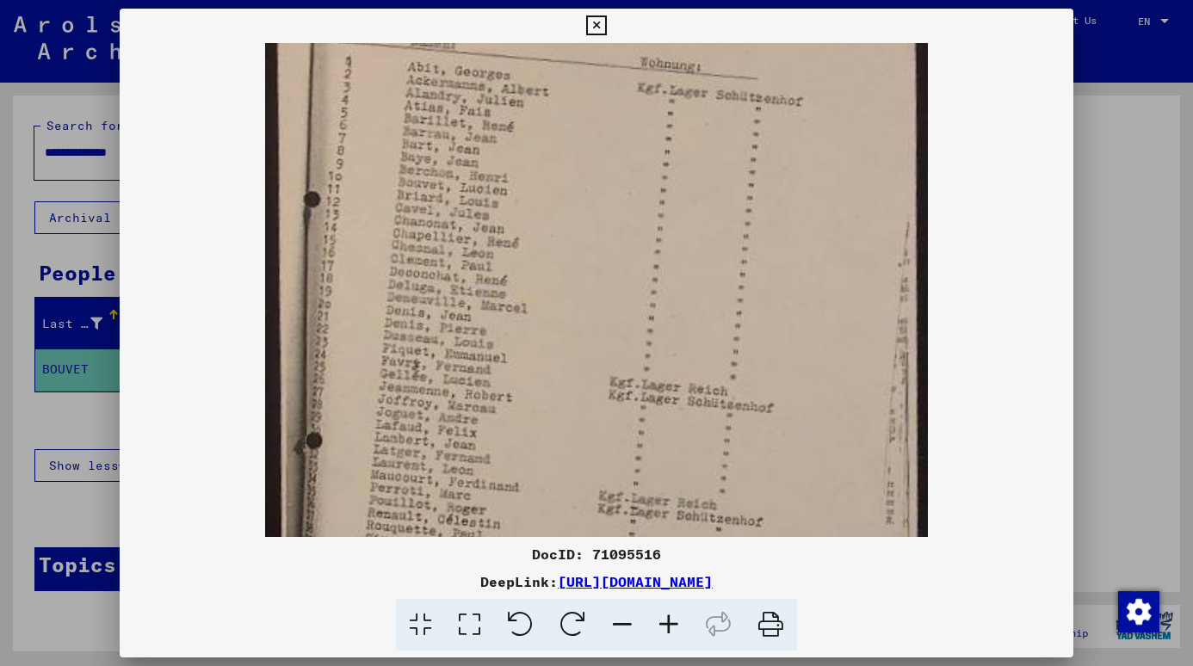
click at [1131, 166] on div "DocID: 71095516" at bounding box center [891, 446] width 533 height 576
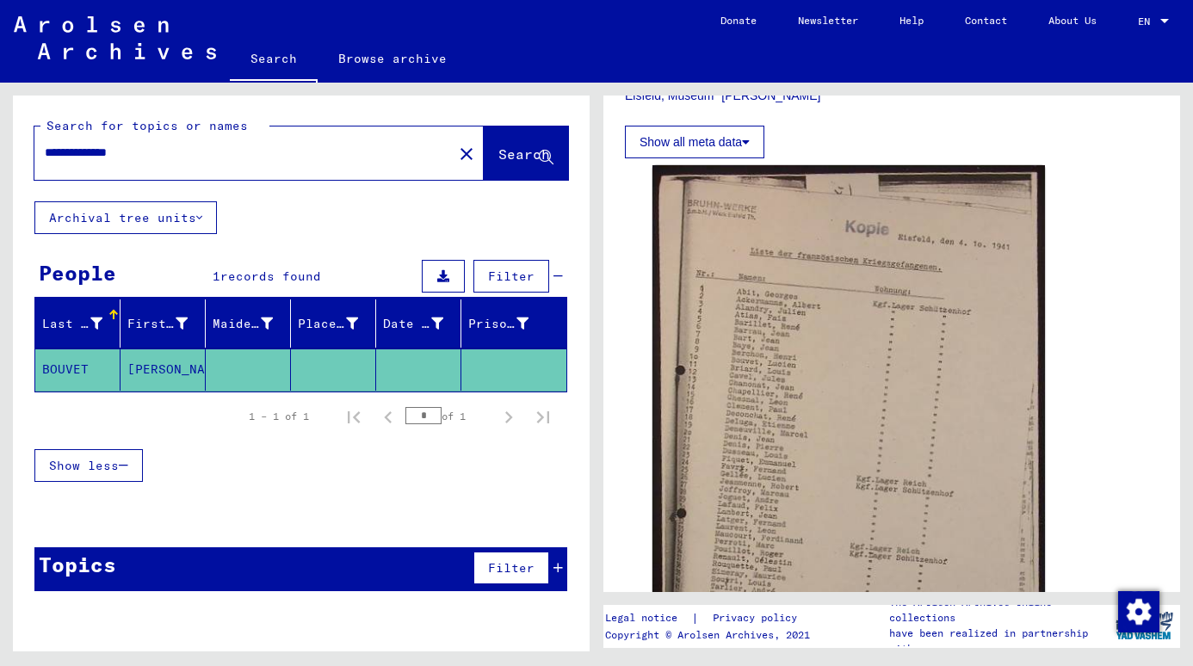
click at [556, 459] on div "Show less" at bounding box center [300, 466] width 533 height 50
click at [456, 149] on mat-icon "close" at bounding box center [466, 154] width 21 height 21
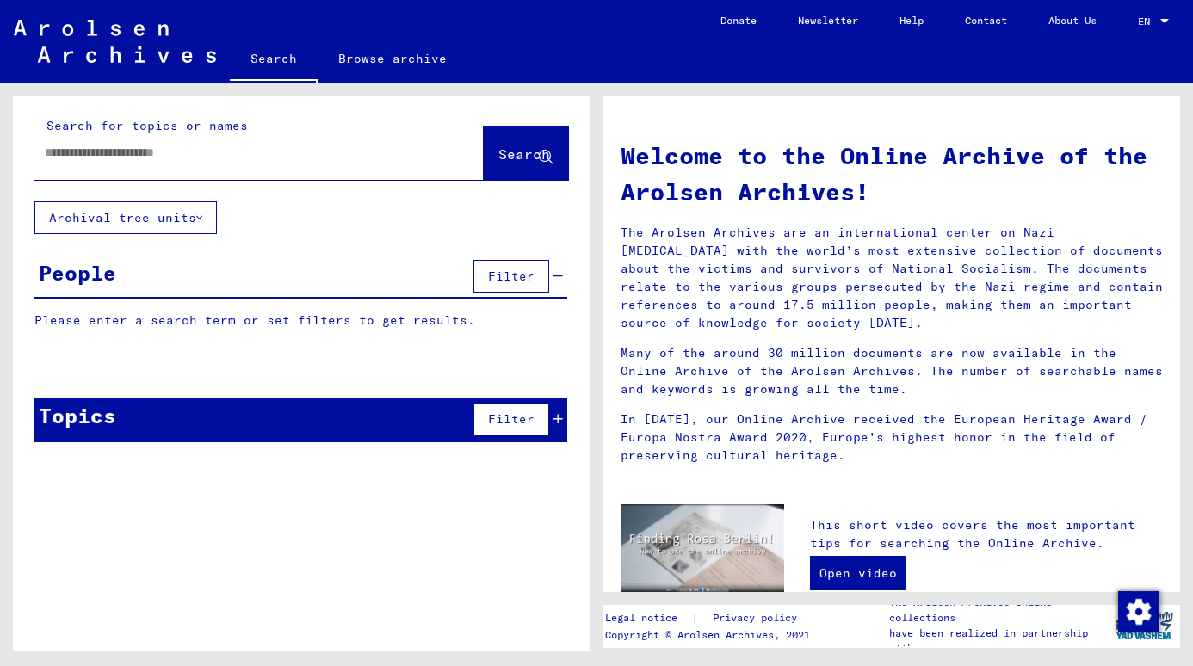
click at [420, 150] on div at bounding box center [258, 152] width 449 height 53
drag, startPoint x: 420, startPoint y: 150, endPoint x: 290, endPoint y: 156, distance: 130.1
click at [290, 156] on input "text" at bounding box center [238, 153] width 387 height 18
paste input "**********"
click at [533, 158] on span "Search" at bounding box center [524, 153] width 52 height 17
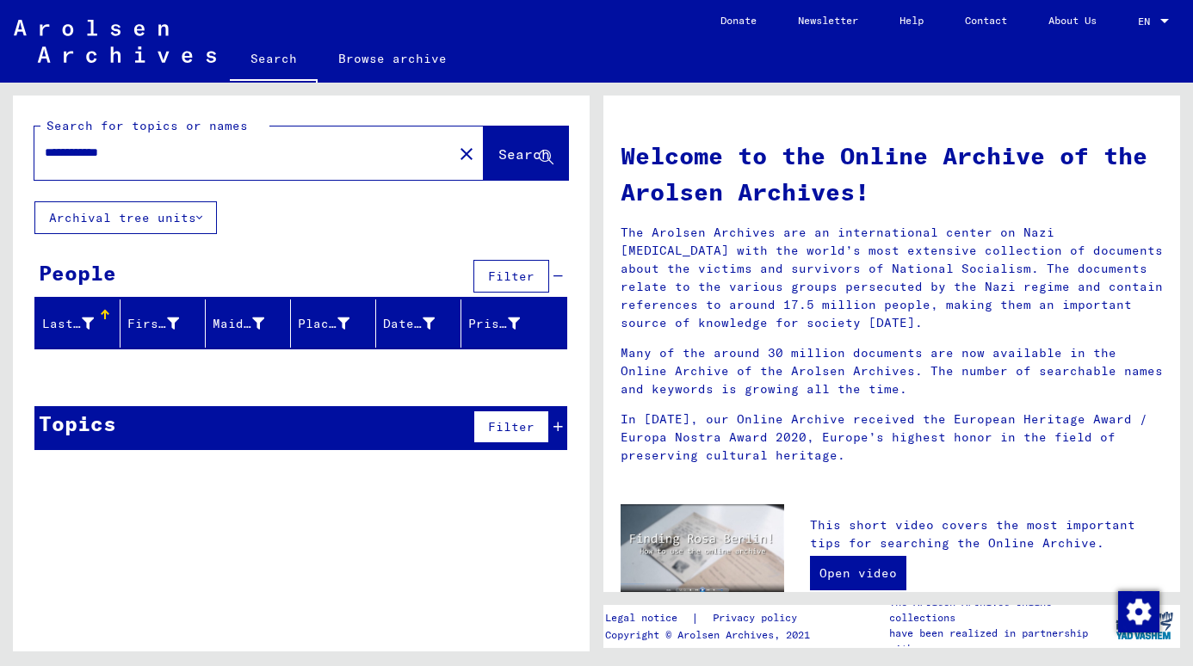
click at [51, 151] on input "**********" at bounding box center [238, 153] width 387 height 18
click at [51, 150] on input "**********" at bounding box center [238, 153] width 387 height 18
paste input "*******"
type input "**********"
click at [524, 154] on span "Search" at bounding box center [524, 153] width 52 height 17
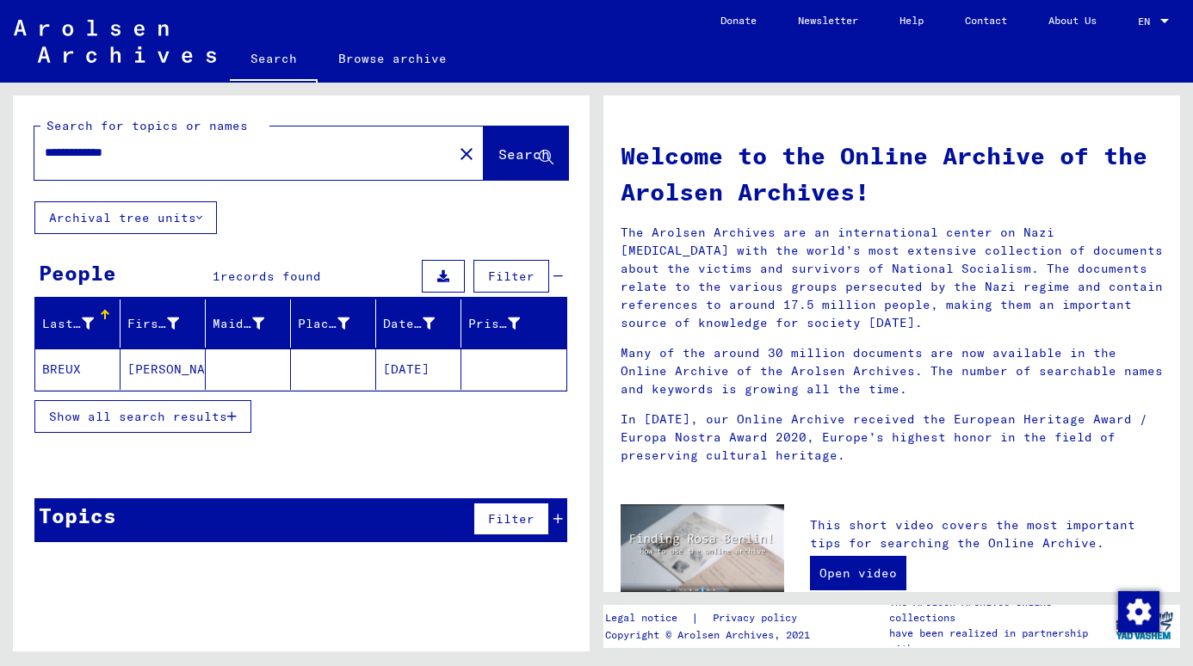
click at [502, 379] on mat-cell at bounding box center [513, 368] width 105 height 41
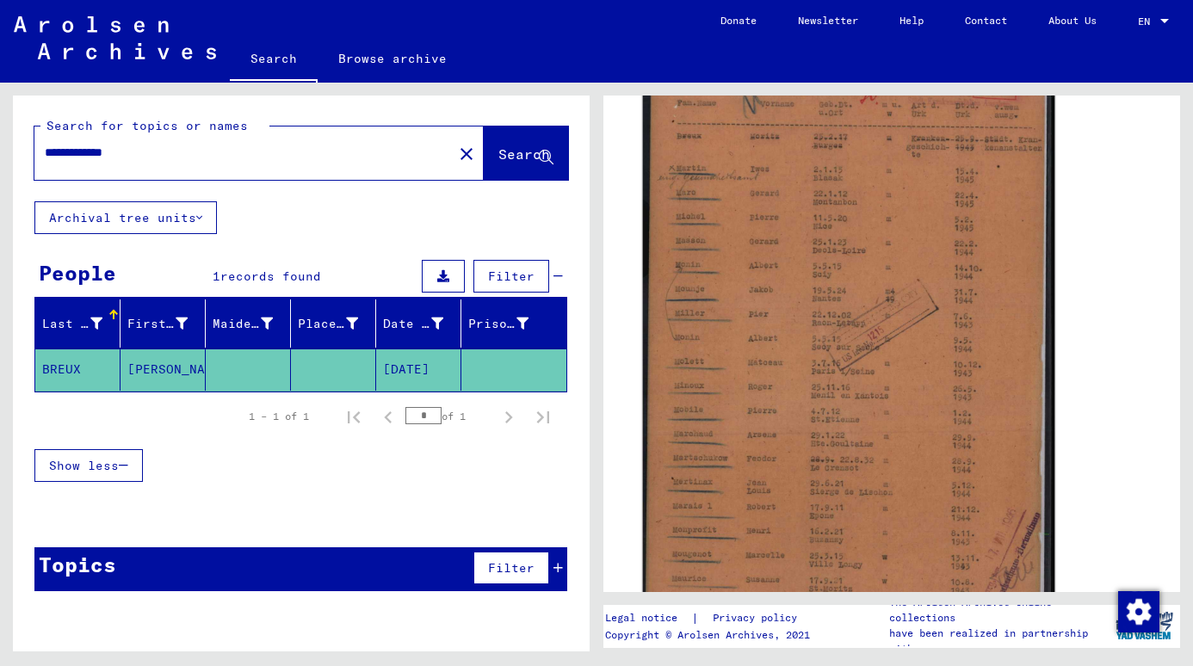
click at [851, 316] on img at bounding box center [849, 361] width 412 height 574
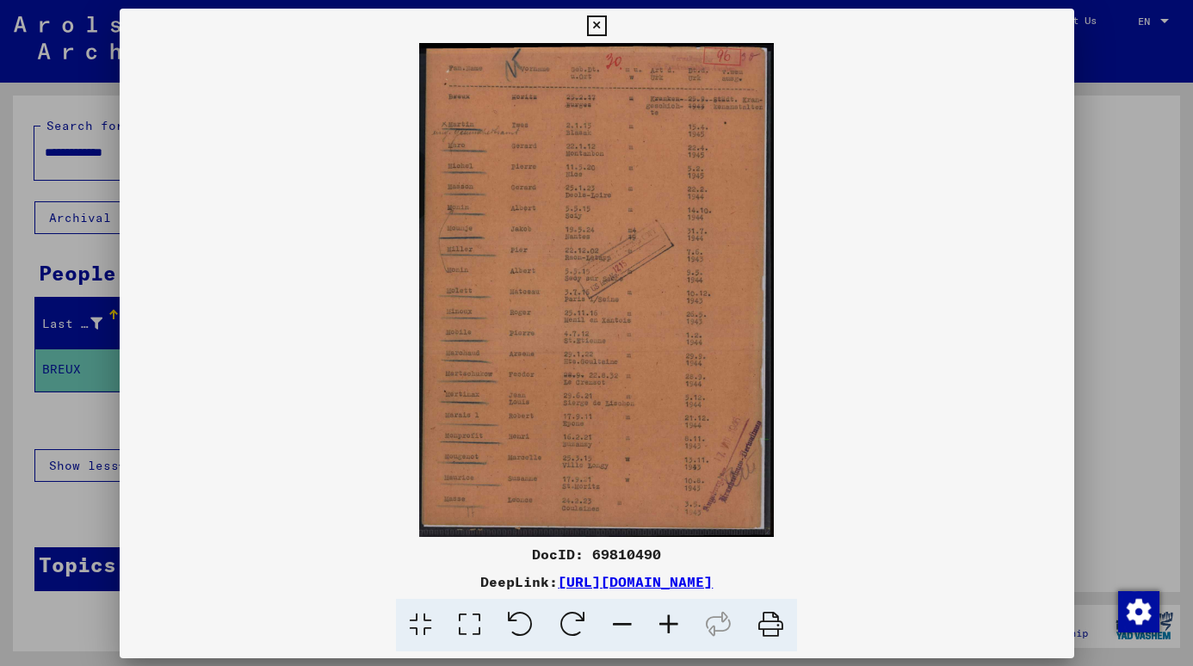
scroll to position [316, 0]
click at [670, 626] on icon at bounding box center [668, 625] width 46 height 52
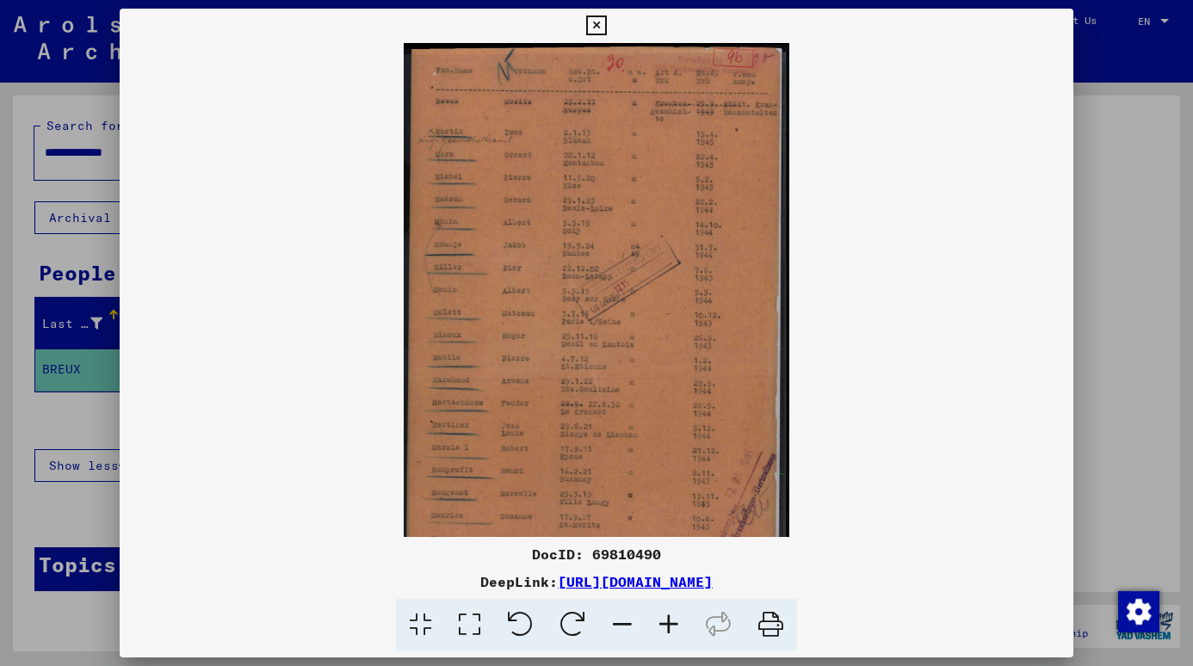
click at [670, 626] on icon at bounding box center [668, 625] width 46 height 52
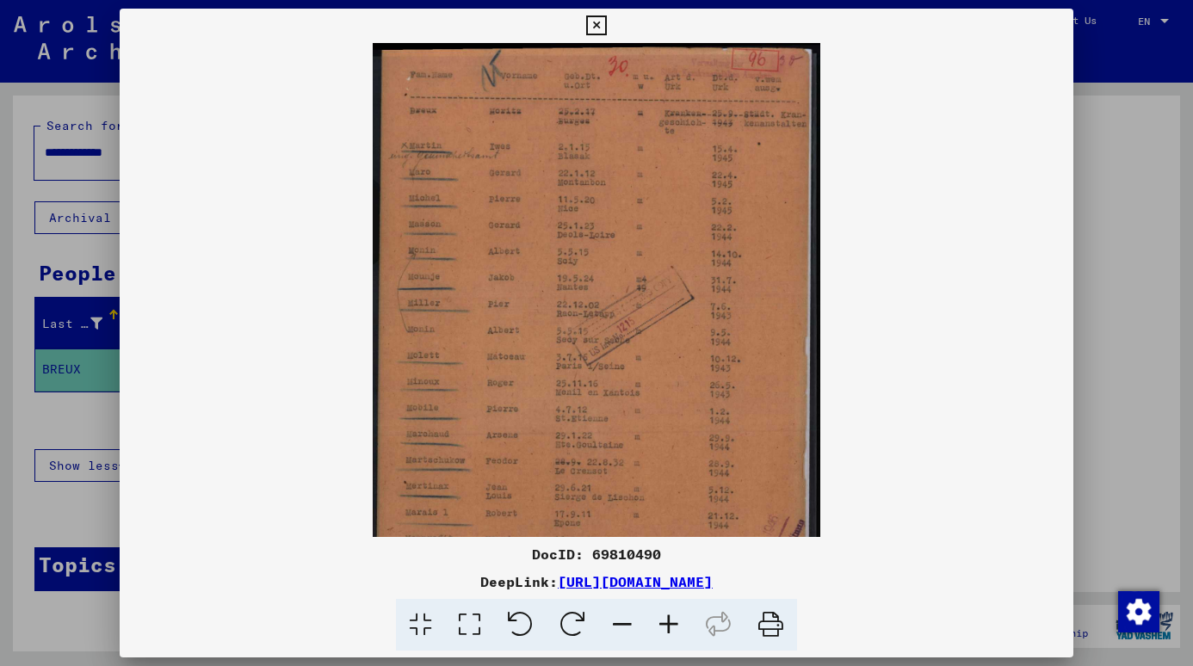
click at [670, 626] on icon at bounding box center [668, 625] width 46 height 52
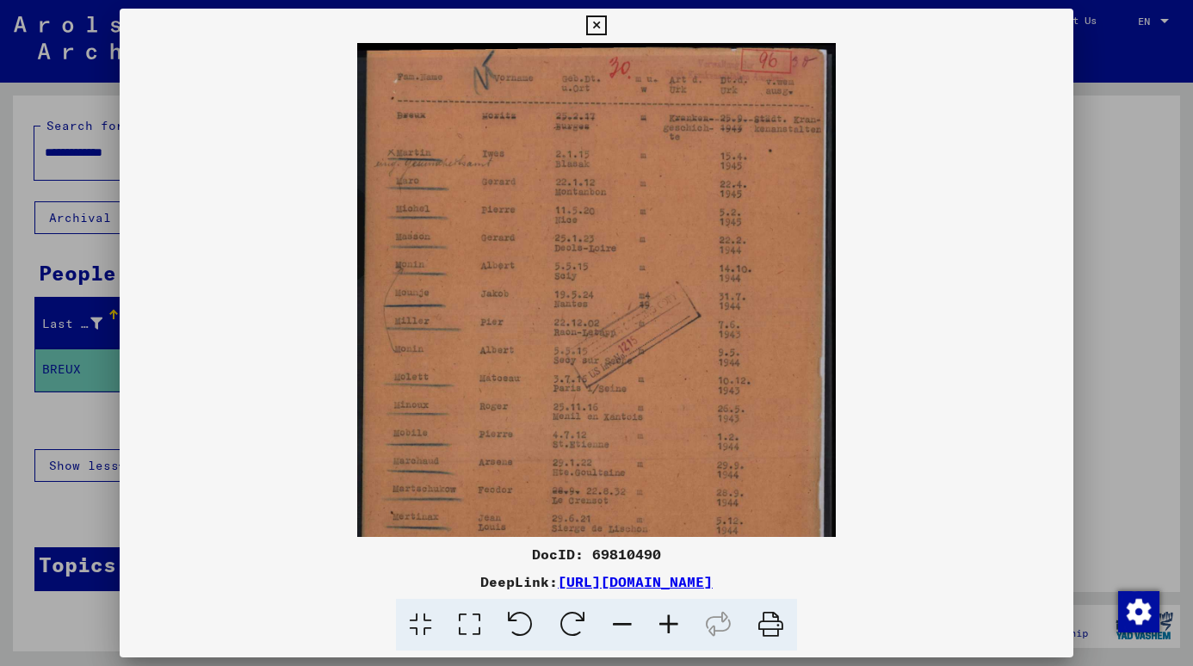
click at [670, 626] on icon at bounding box center [668, 625] width 46 height 52
click at [670, 622] on icon at bounding box center [668, 625] width 46 height 52
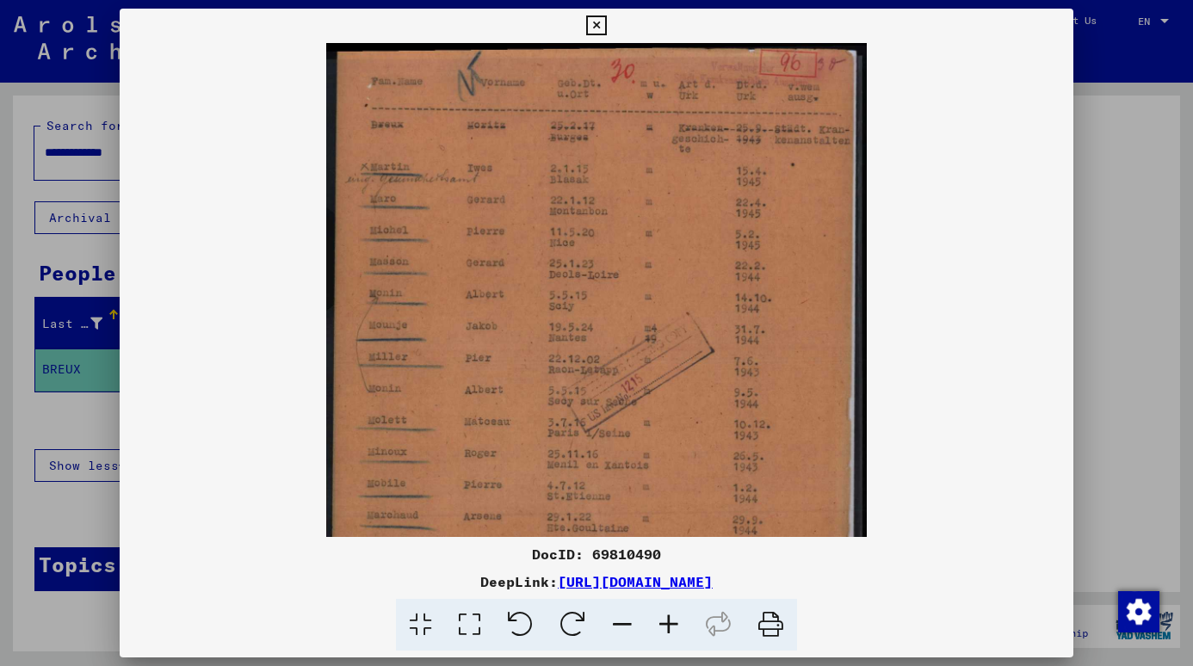
click at [668, 619] on icon at bounding box center [668, 625] width 46 height 52
click at [667, 616] on icon at bounding box center [668, 625] width 46 height 52
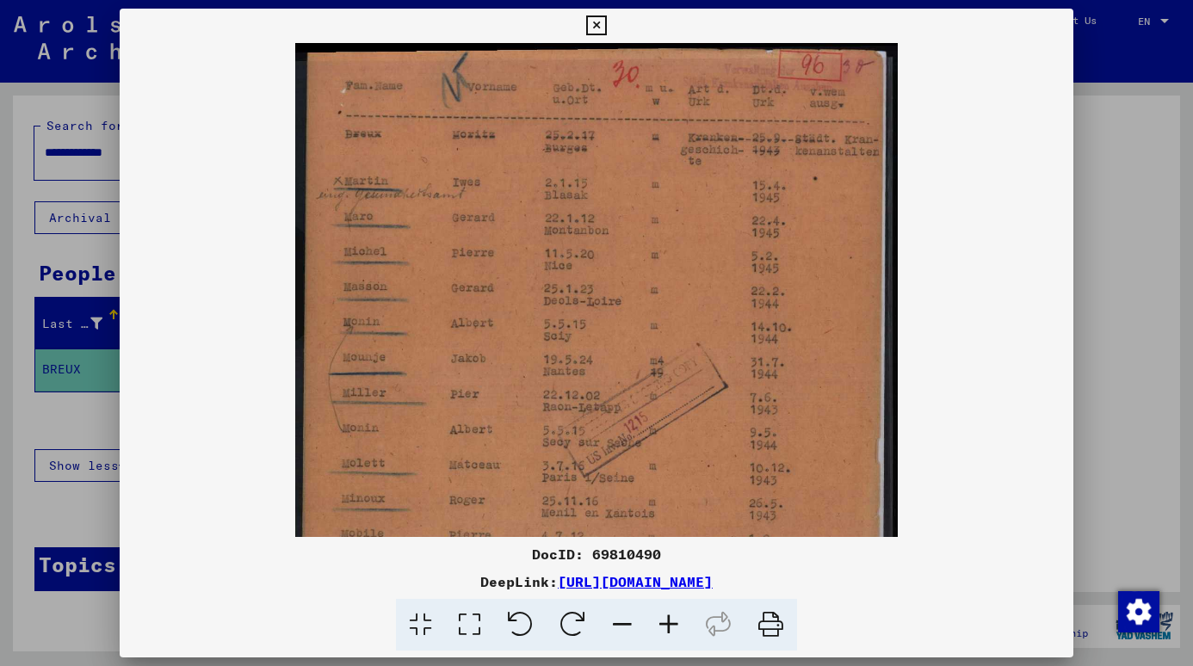
click at [667, 616] on icon at bounding box center [668, 625] width 46 height 52
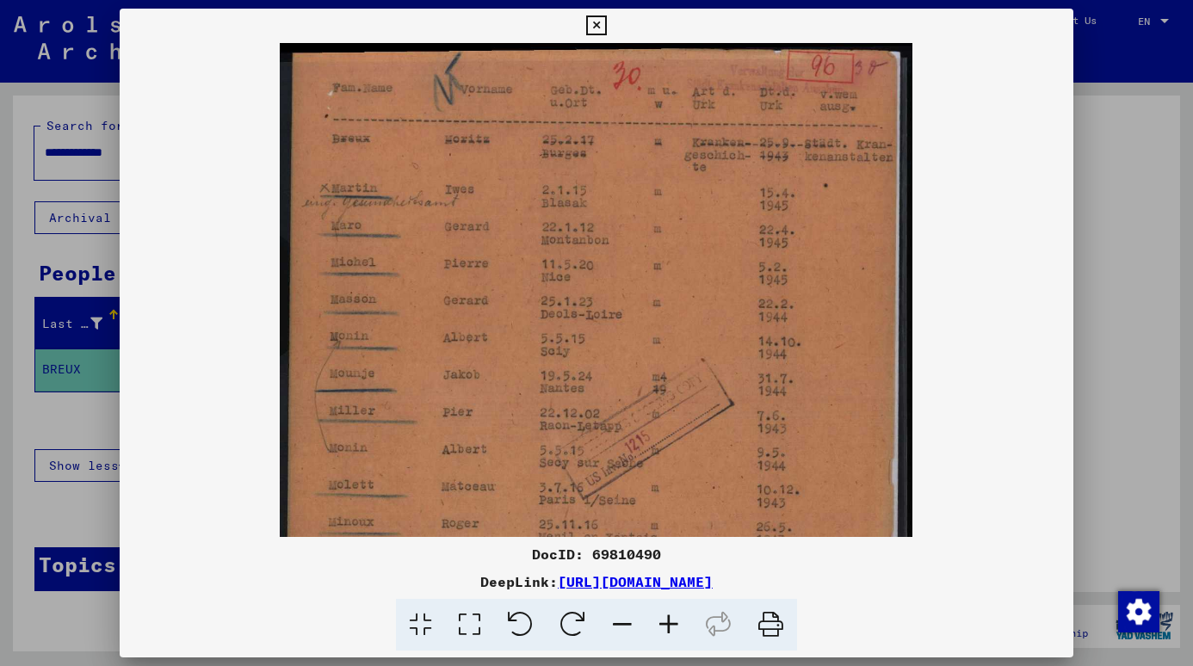
click at [667, 616] on icon at bounding box center [668, 625] width 46 height 52
click at [666, 615] on icon at bounding box center [668, 625] width 46 height 52
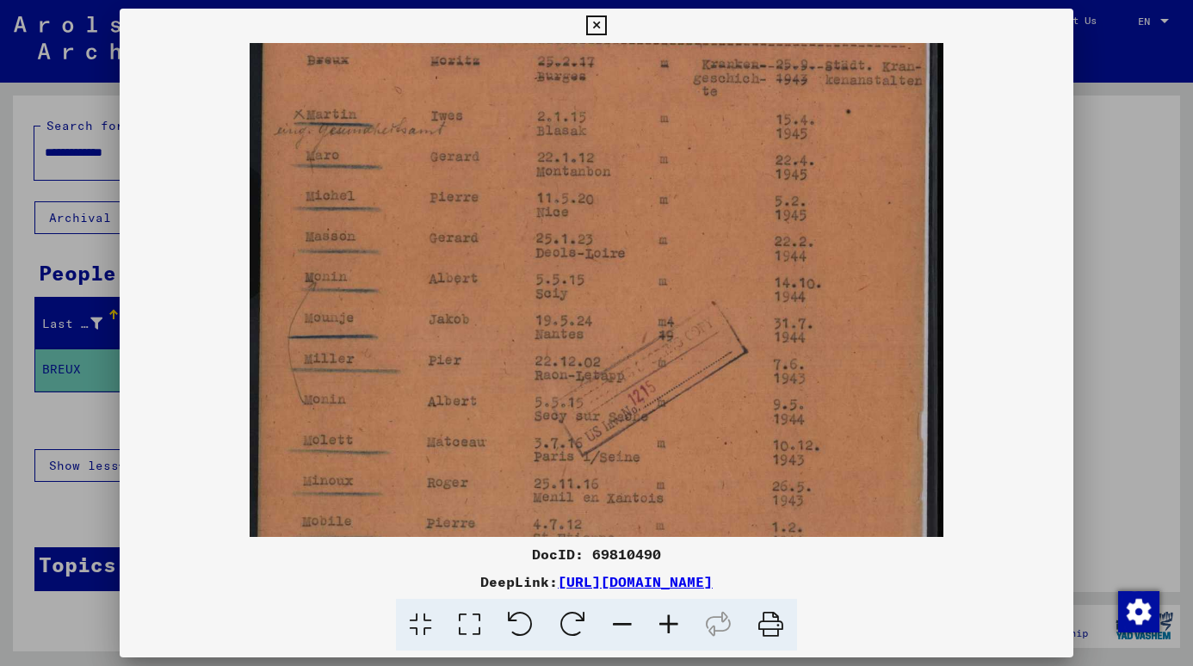
scroll to position [89, 0]
drag, startPoint x: 619, startPoint y: 354, endPoint x: 603, endPoint y: 275, distance: 80.7
click at [603, 275] on img at bounding box center [597, 437] width 694 height 967
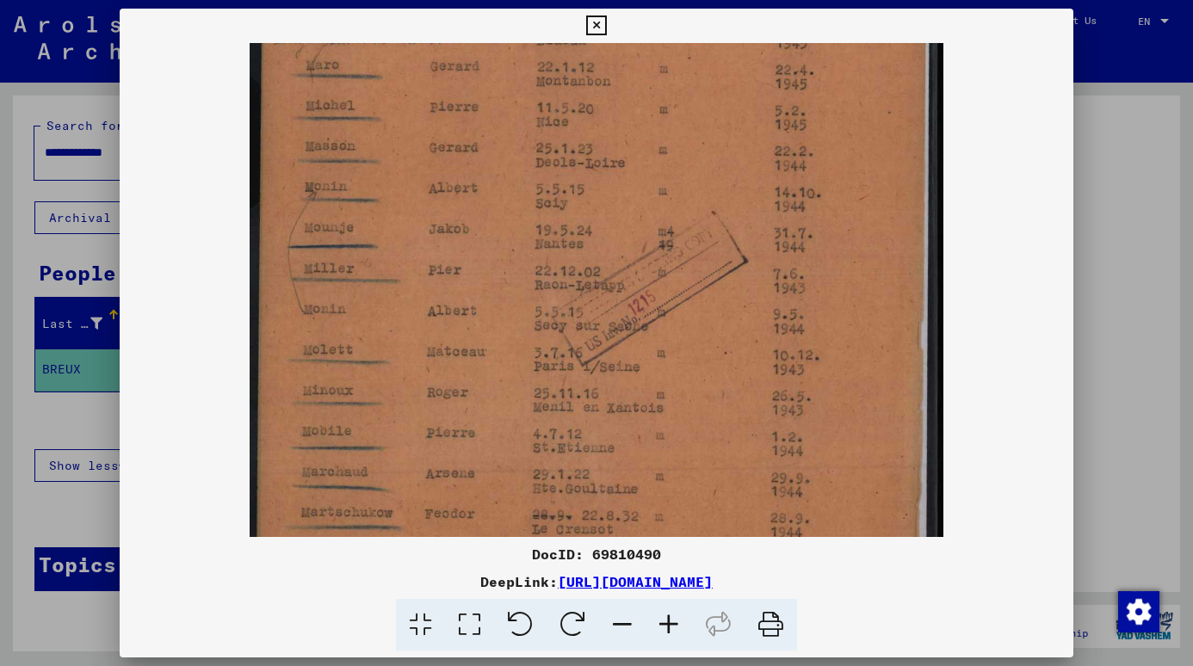
drag, startPoint x: 584, startPoint y: 420, endPoint x: 737, endPoint y: 291, distance: 200.3
click at [737, 293] on img at bounding box center [597, 348] width 694 height 967
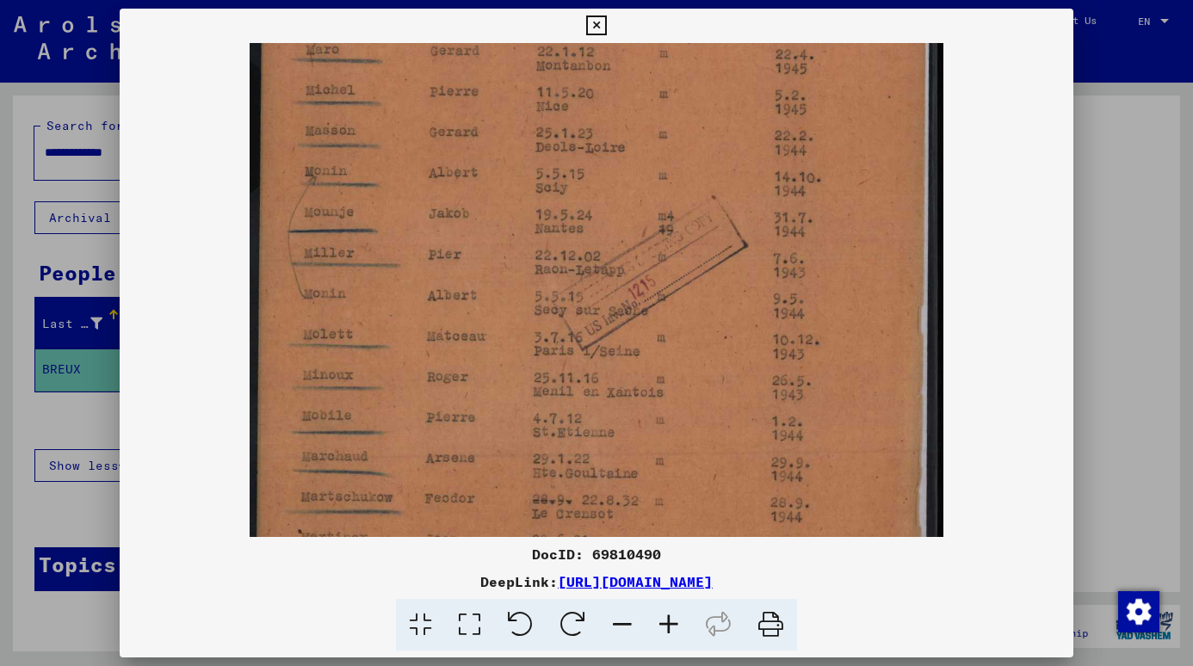
click at [738, 291] on img at bounding box center [597, 332] width 694 height 967
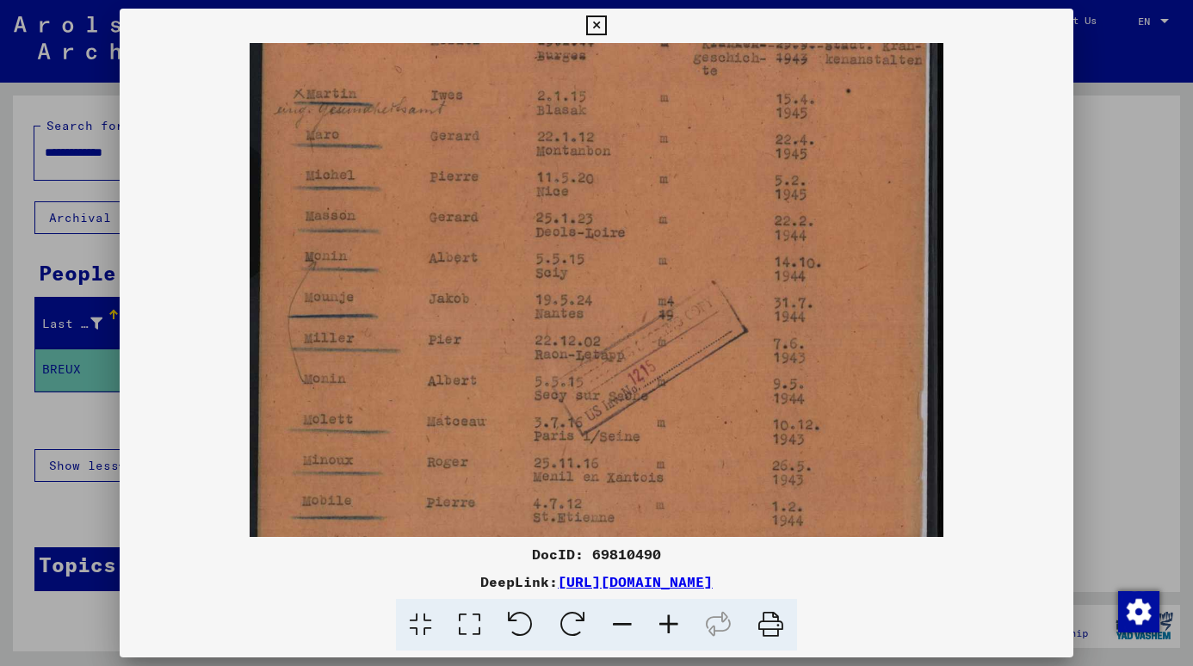
scroll to position [108, 0]
drag, startPoint x: 715, startPoint y: 383, endPoint x: 626, endPoint y: 502, distance: 149.4
click at [626, 502] on img at bounding box center [597, 418] width 694 height 967
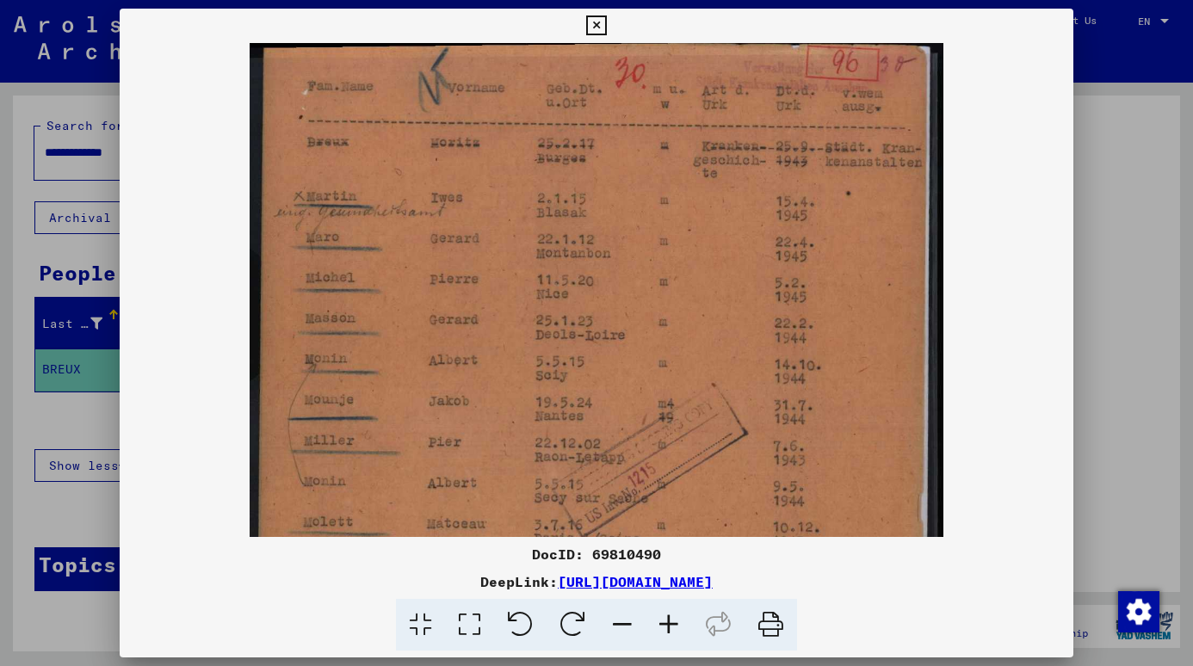
scroll to position [0, 0]
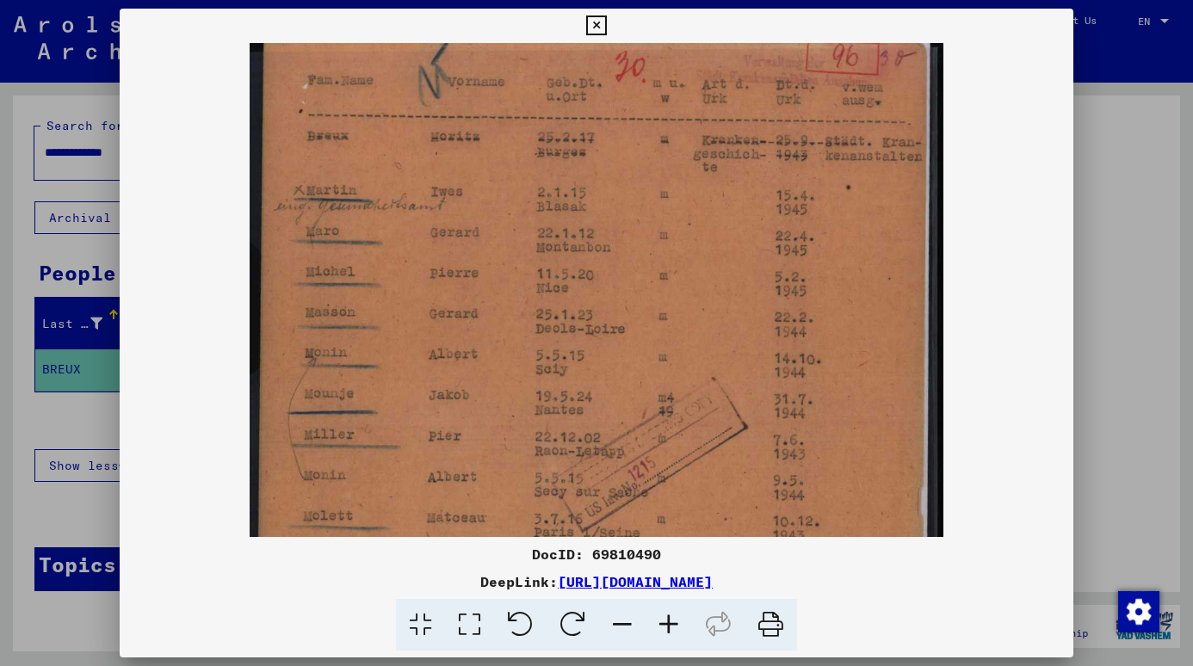
drag, startPoint x: 613, startPoint y: 290, endPoint x: 568, endPoint y: 459, distance: 174.7
click at [568, 459] on img at bounding box center [597, 514] width 694 height 967
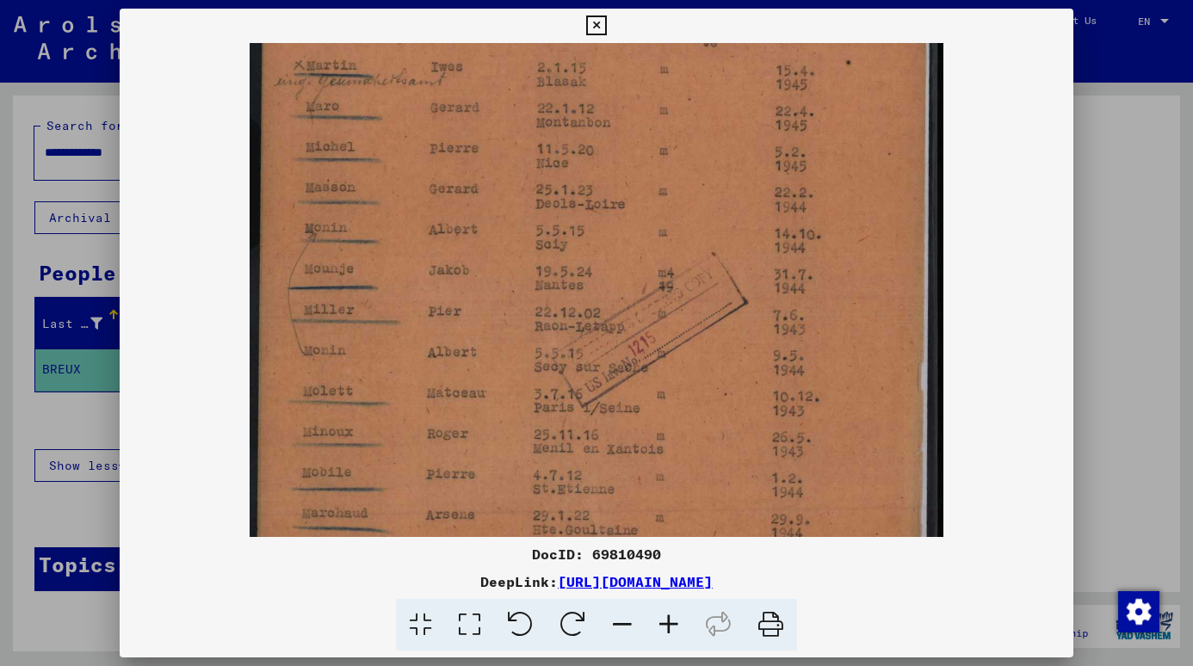
drag, startPoint x: 892, startPoint y: 322, endPoint x: 868, endPoint y: 198, distance: 126.2
click at [868, 198] on img at bounding box center [597, 389] width 694 height 967
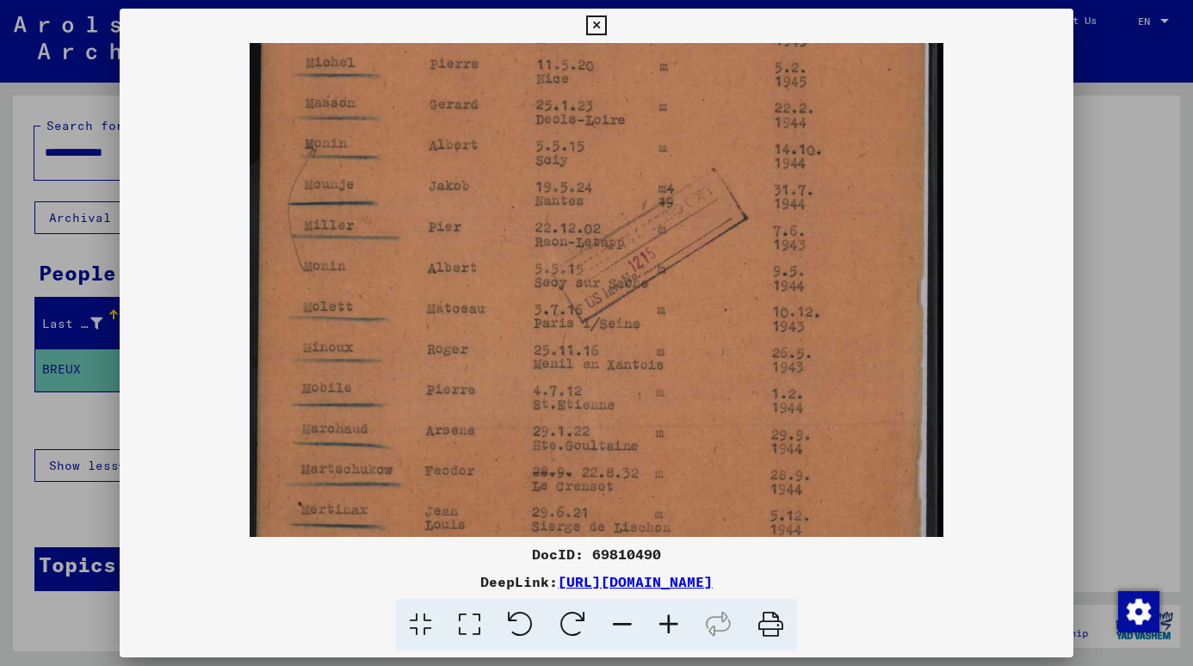
drag, startPoint x: 867, startPoint y: 304, endPoint x: 843, endPoint y: 219, distance: 87.7
click at [843, 219] on img at bounding box center [597, 305] width 694 height 967
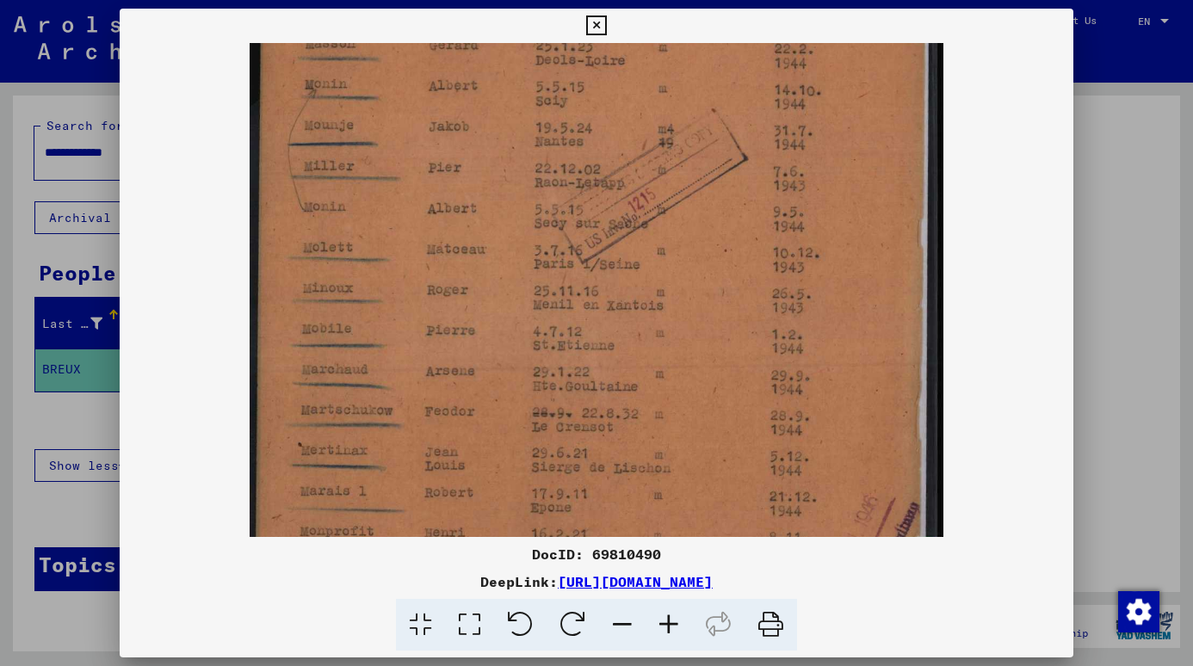
drag, startPoint x: 779, startPoint y: 359, endPoint x: 766, endPoint y: 299, distance: 60.8
click at [766, 299] on img at bounding box center [597, 246] width 694 height 967
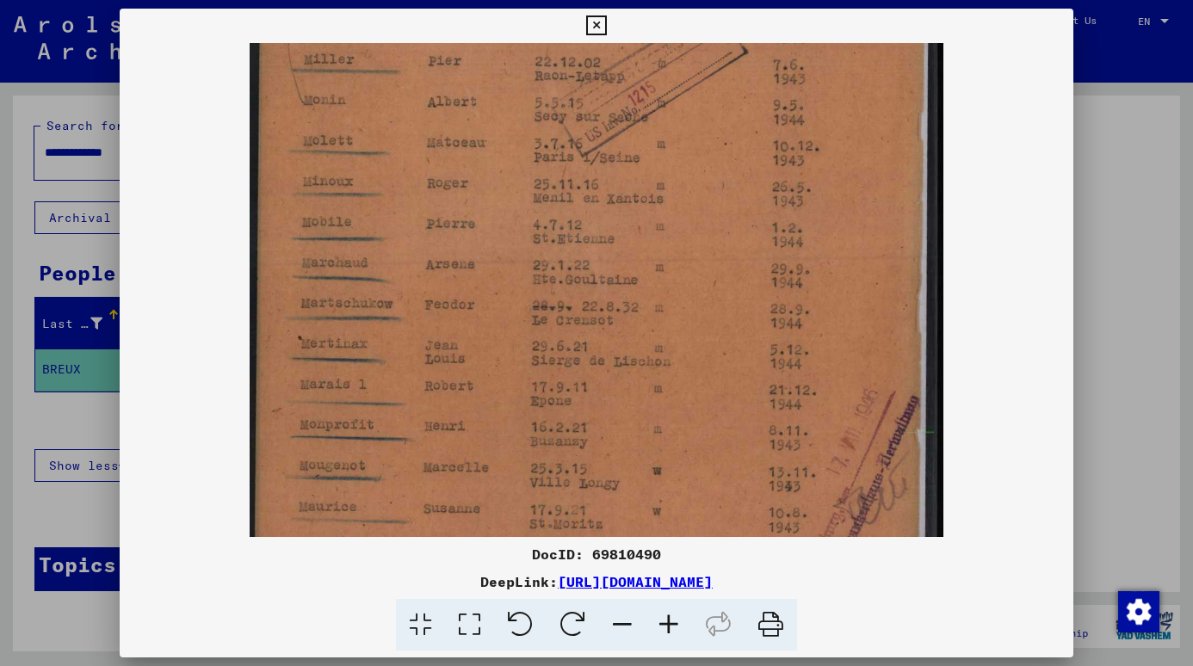
scroll to position [390, 0]
drag, startPoint x: 663, startPoint y: 415, endPoint x: 641, endPoint y: 305, distance: 111.4
click at [641, 305] on img at bounding box center [597, 136] width 694 height 967
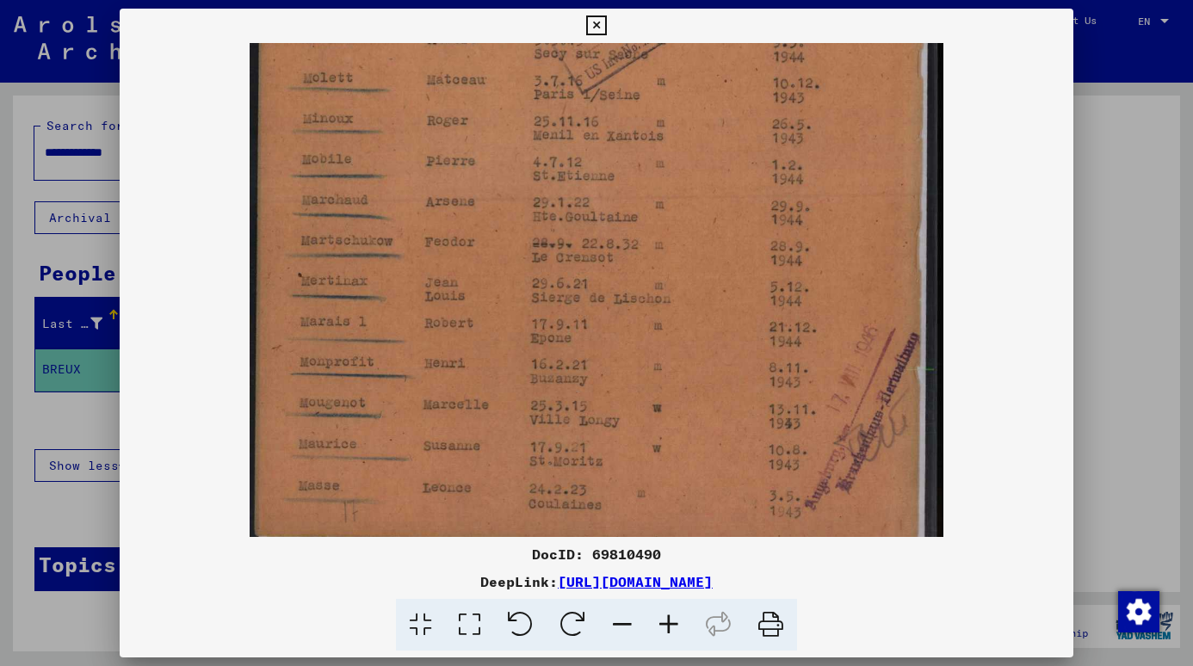
scroll to position [473, 0]
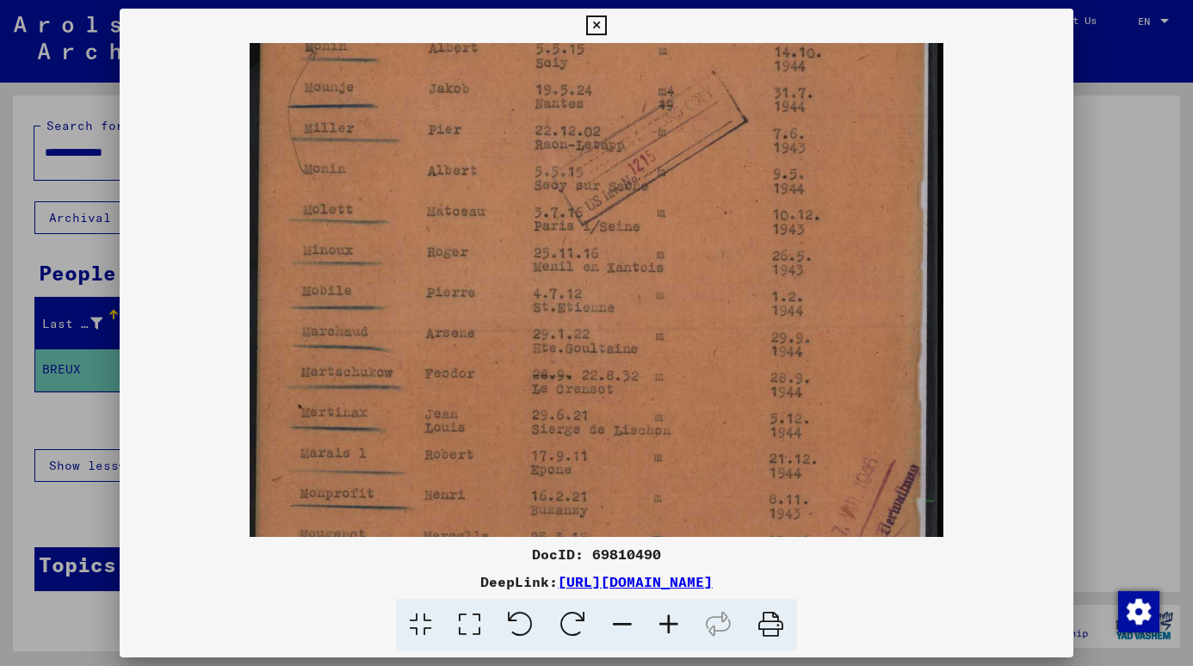
drag, startPoint x: 424, startPoint y: 442, endPoint x: 458, endPoint y: 310, distance: 136.7
click at [447, 472] on img at bounding box center [597, 208] width 694 height 967
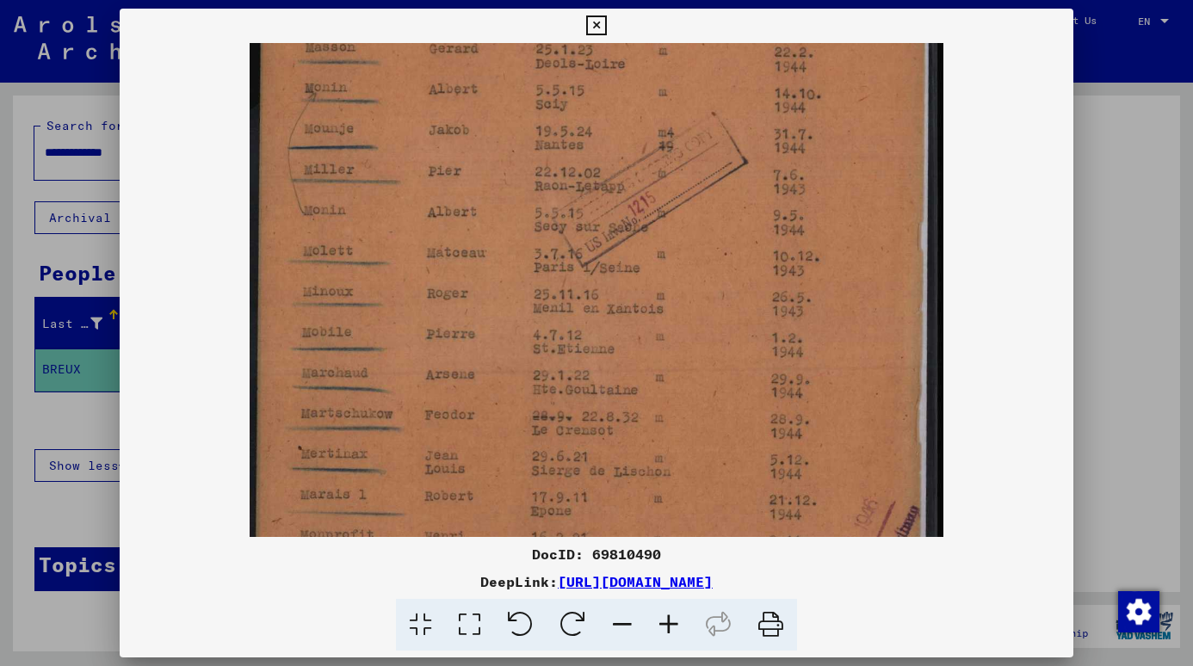
drag, startPoint x: 460, startPoint y: 310, endPoint x: 458, endPoint y: 341, distance: 31.1
click at [458, 341] on img at bounding box center [597, 249] width 694 height 967
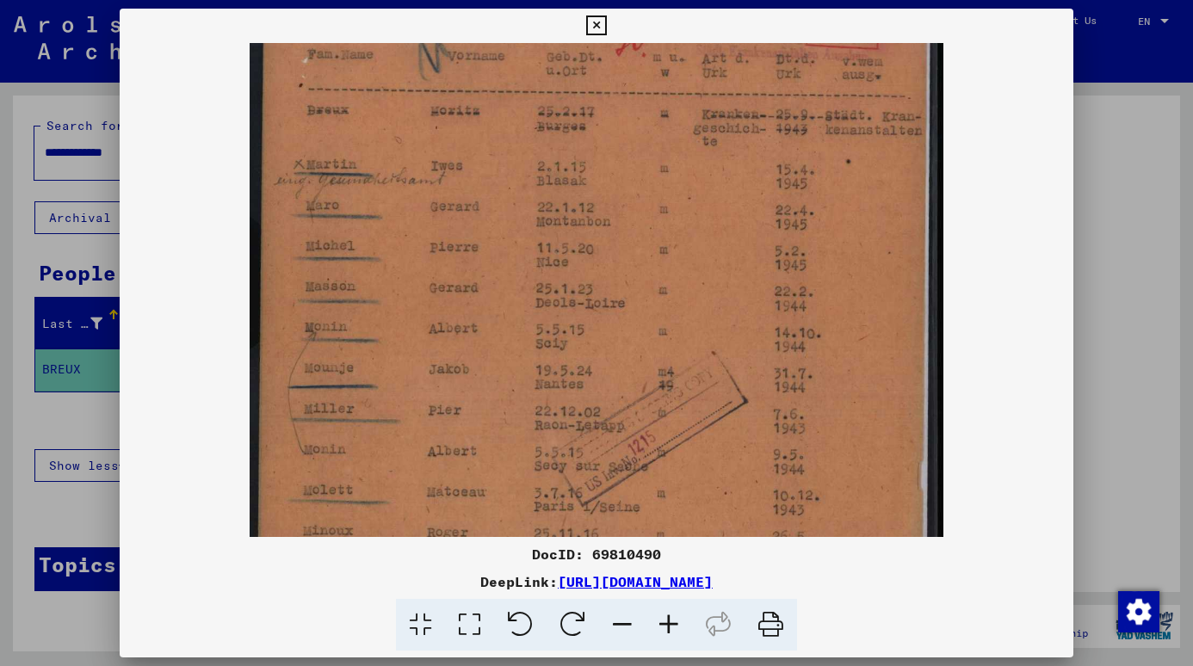
drag, startPoint x: 504, startPoint y: 210, endPoint x: 495, endPoint y: 434, distance: 223.9
click at [495, 443] on img at bounding box center [597, 488] width 694 height 967
click at [1099, 177] on div at bounding box center [596, 333] width 1193 height 666
click at [1099, 177] on div "DocID: 69810490" at bounding box center [891, 396] width 492 height 575
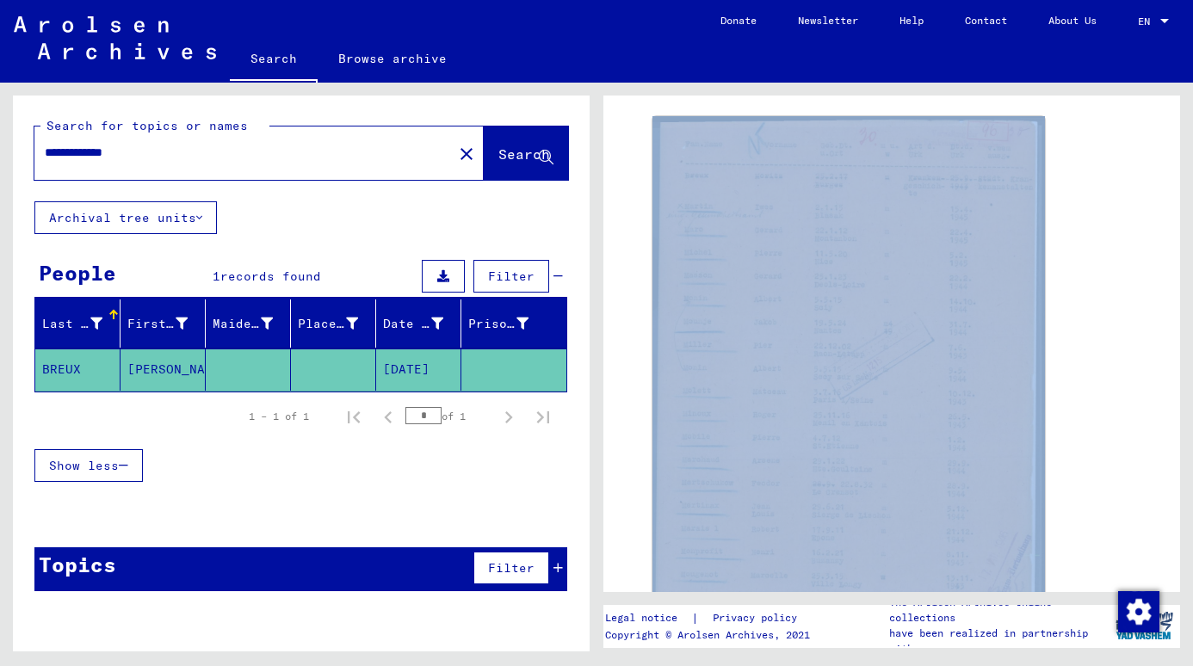
click at [1150, 361] on yv-its-full-details "2 Registration of [DEMOGRAPHIC_DATA] and [DEMOGRAPHIC_DATA] Persecutees by Publ…" at bounding box center [891, 283] width 576 height 965
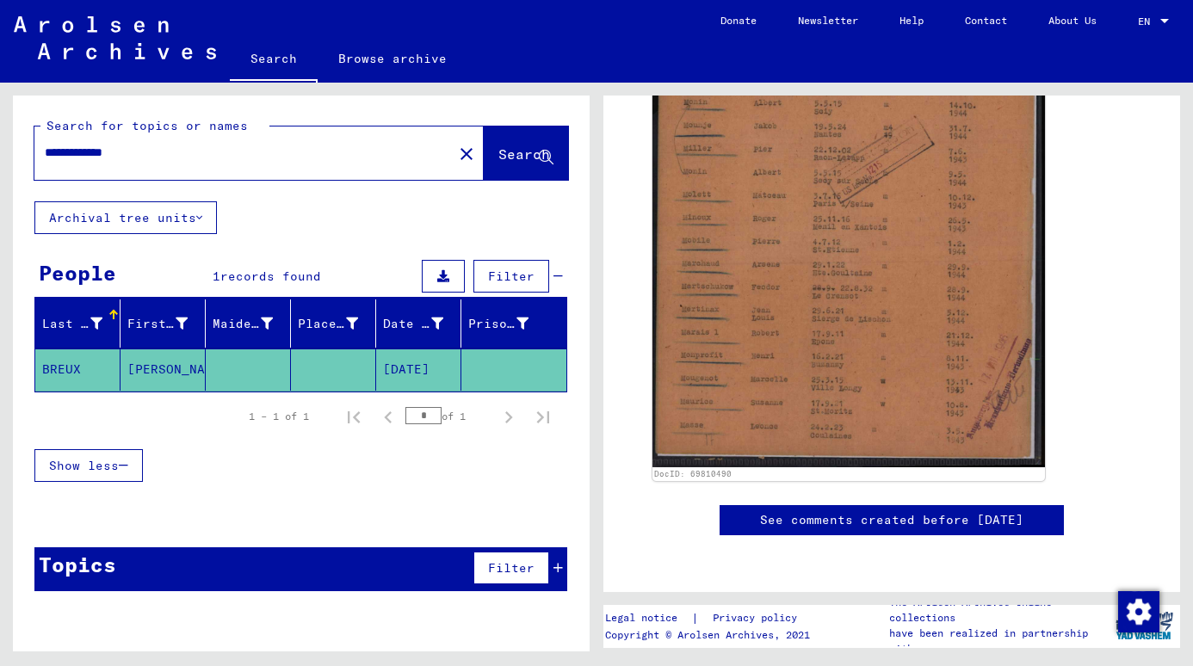
scroll to position [746, 0]
click at [456, 157] on mat-icon "close" at bounding box center [466, 154] width 21 height 21
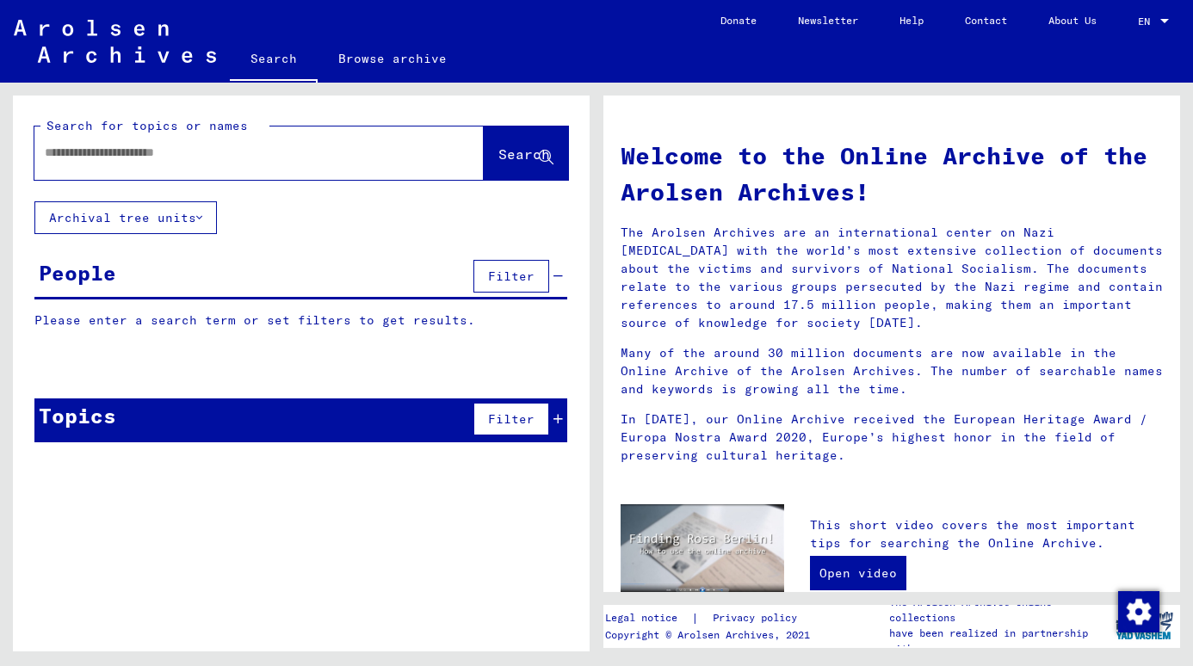
click at [414, 161] on div at bounding box center [258, 152] width 449 height 53
click at [365, 156] on input "text" at bounding box center [238, 153] width 387 height 18
paste input "**********"
type input "**********"
click at [533, 145] on span "Search" at bounding box center [524, 153] width 52 height 17
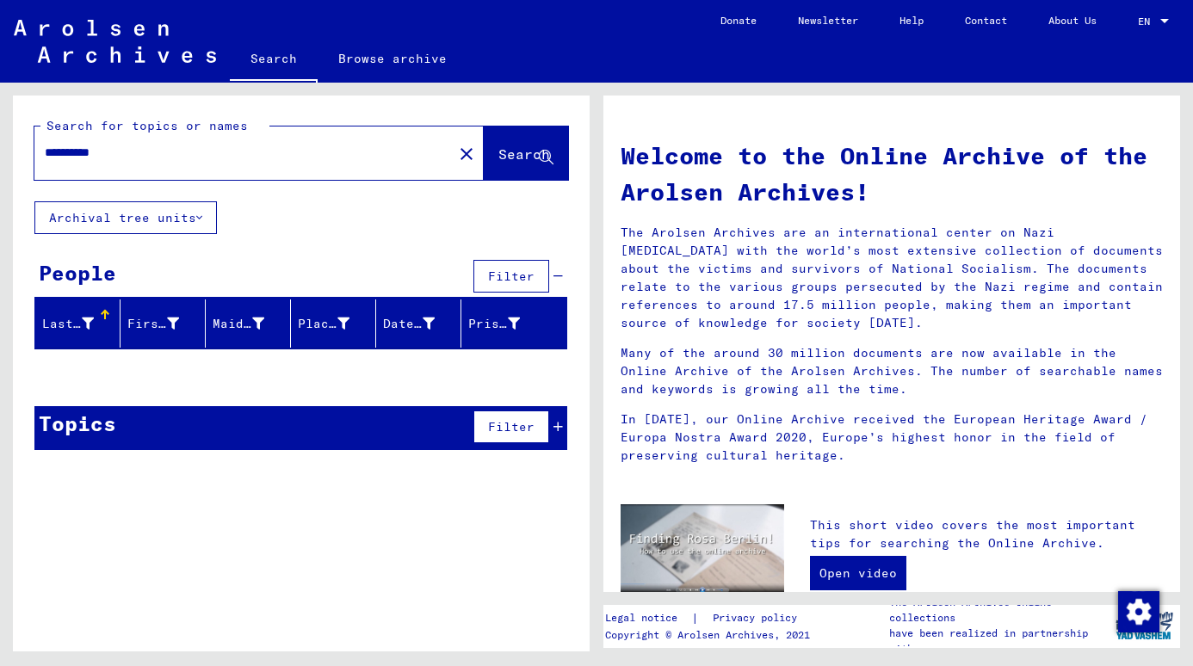
click at [525, 146] on span "Search" at bounding box center [524, 153] width 52 height 17
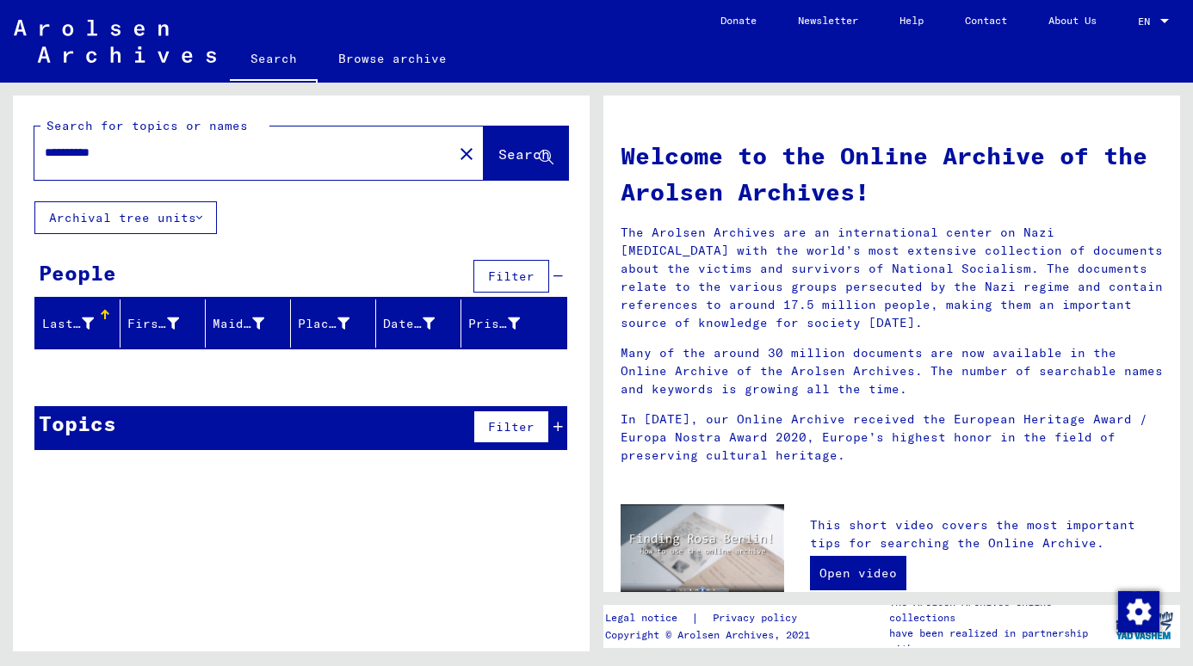
click at [562, 277] on icon at bounding box center [557, 276] width 9 height 12
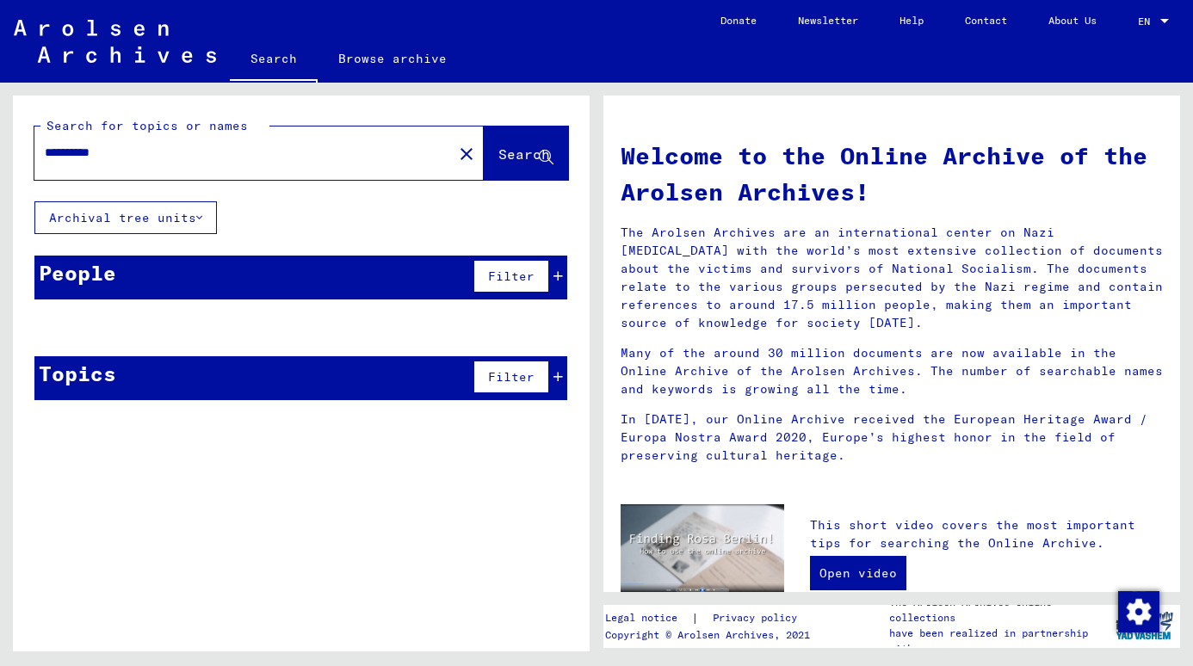
click at [562, 277] on icon at bounding box center [557, 276] width 9 height 12
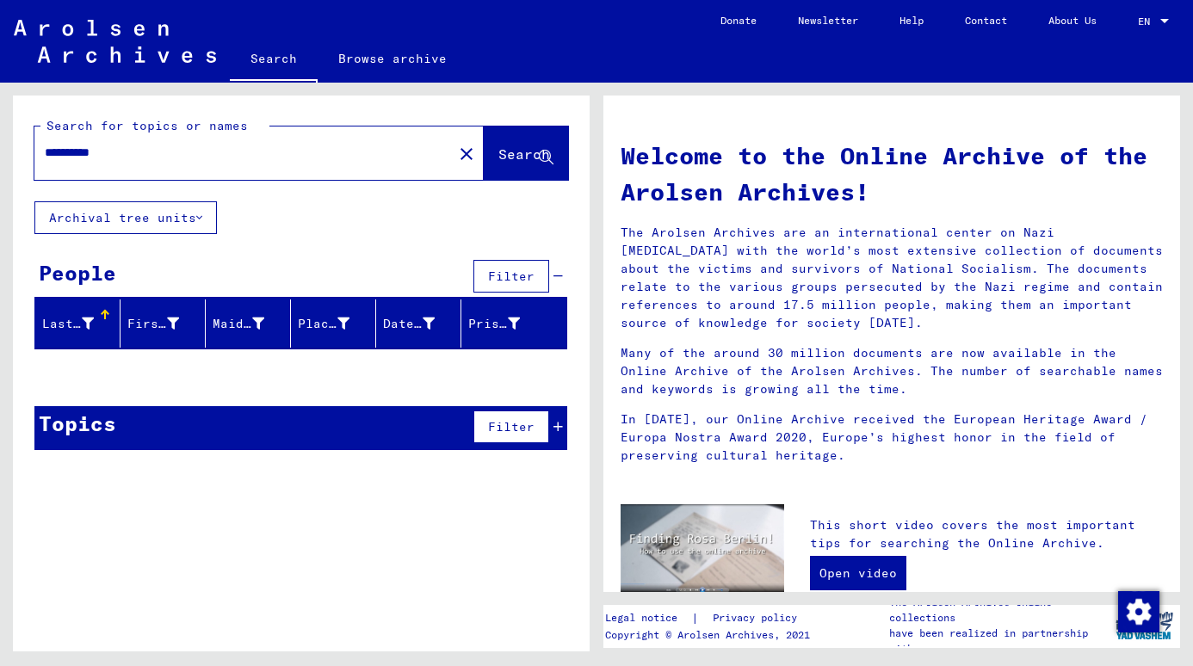
click at [521, 122] on div "**********" at bounding box center [300, 148] width 533 height 63
click at [515, 132] on button "Search" at bounding box center [526, 152] width 84 height 53
click at [198, 163] on div "**********" at bounding box center [233, 152] width 398 height 39
click at [207, 151] on input "**********" at bounding box center [238, 153] width 387 height 18
click at [456, 148] on mat-icon "close" at bounding box center [466, 154] width 21 height 21
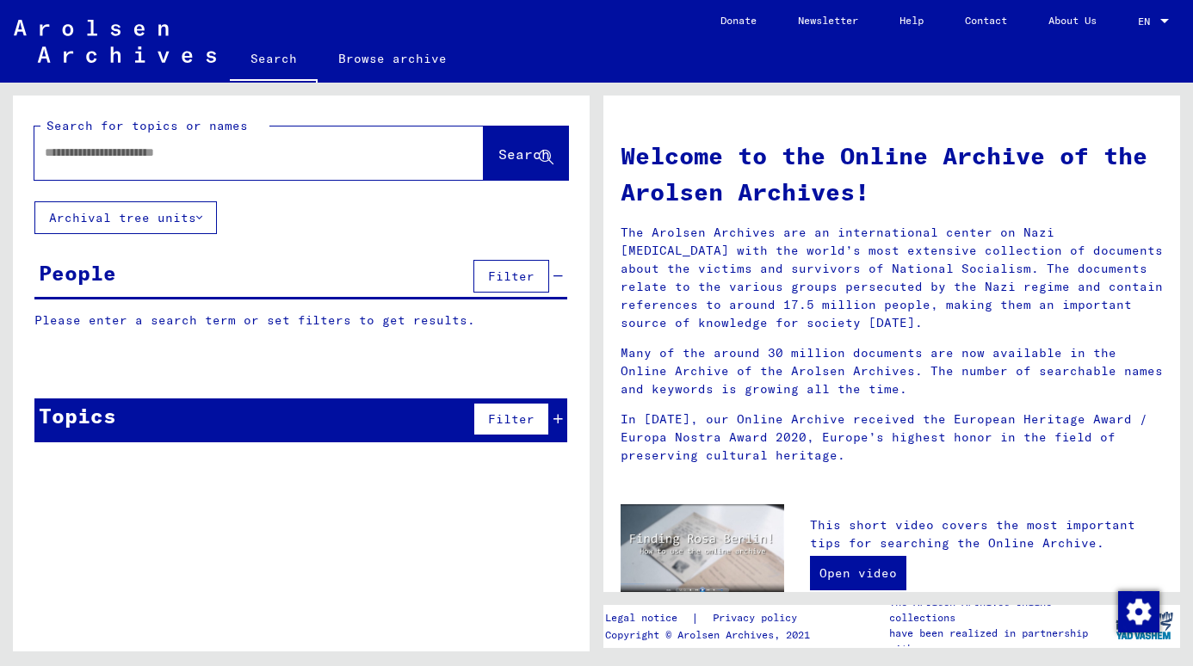
click at [405, 154] on input "text" at bounding box center [238, 153] width 387 height 18
paste input "**********"
type input "**********"
click at [528, 176] on button "Search" at bounding box center [526, 152] width 84 height 53
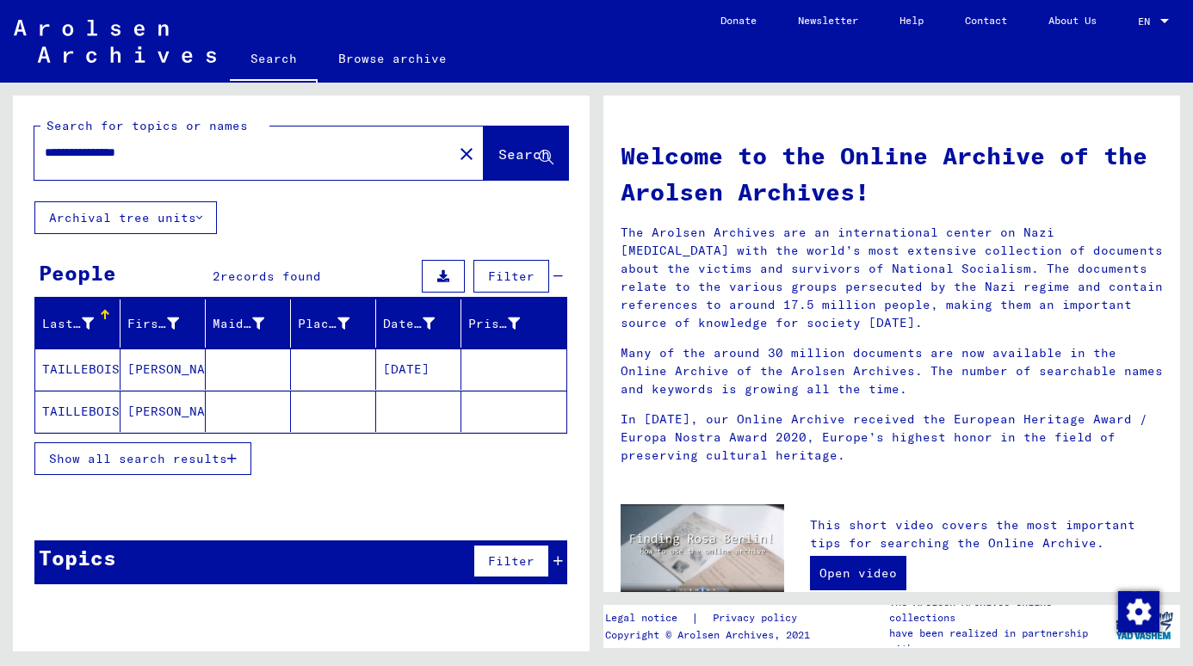
click at [417, 408] on mat-cell at bounding box center [418, 411] width 85 height 41
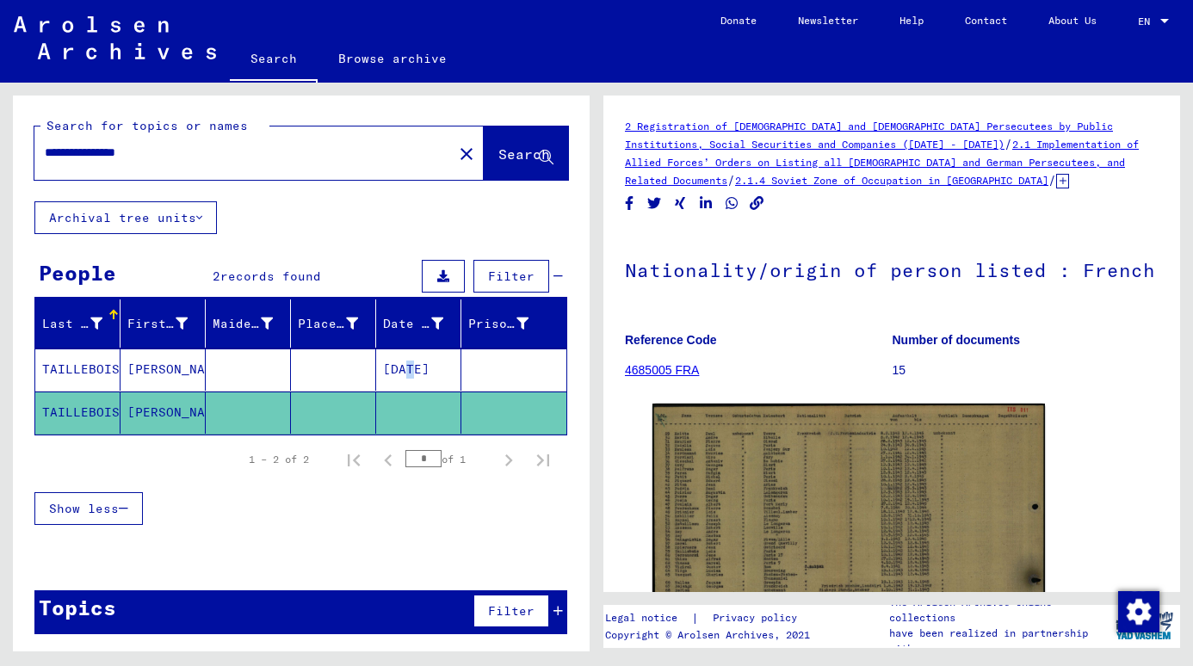
click at [391, 350] on mat-cell "[DATE]" at bounding box center [418, 369] width 85 height 42
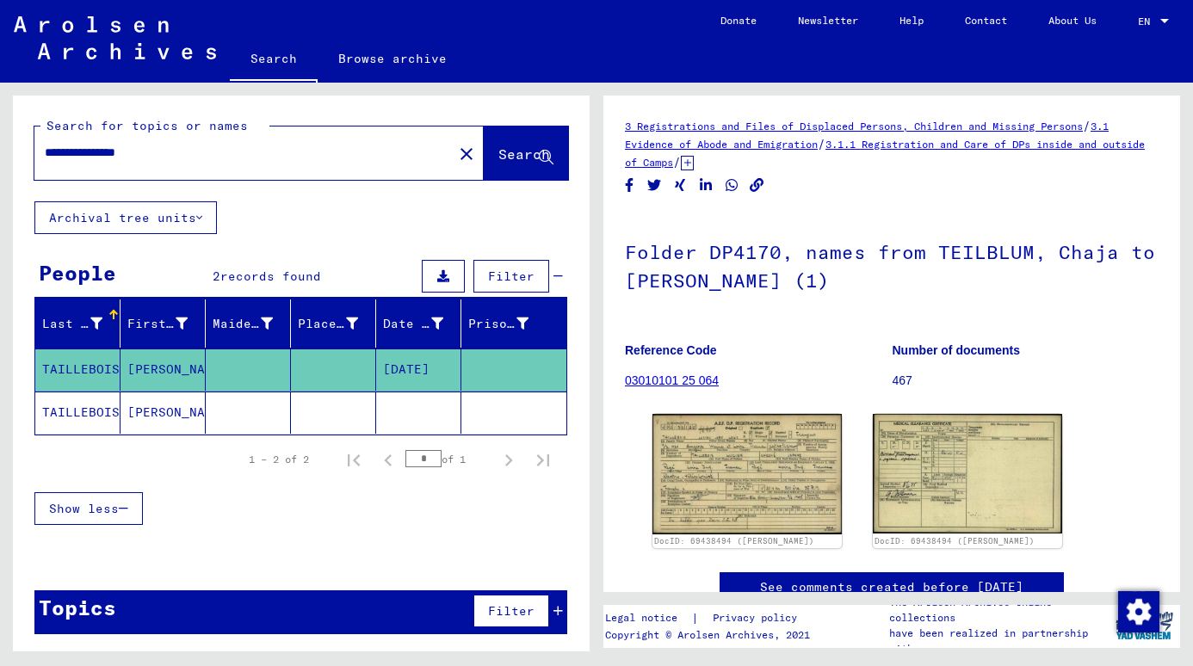
click at [1020, 163] on div "3 Registrations and Files of Displaced Persons, Children and Missing Persons / …" at bounding box center [891, 144] width 533 height 54
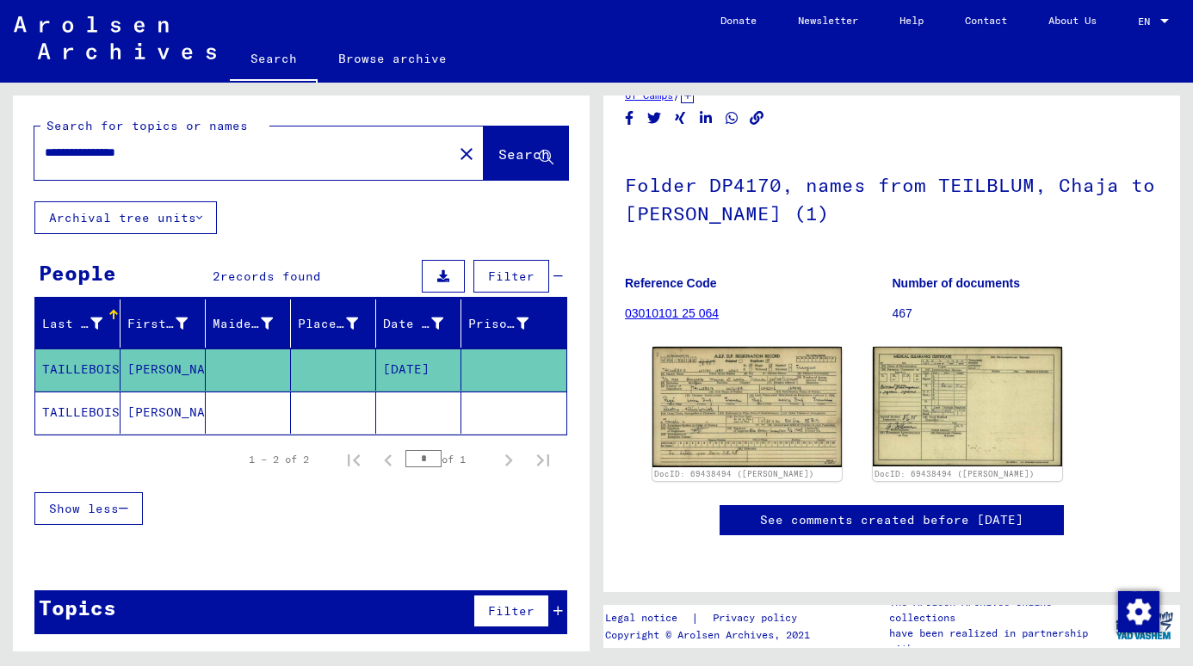
scroll to position [202, 0]
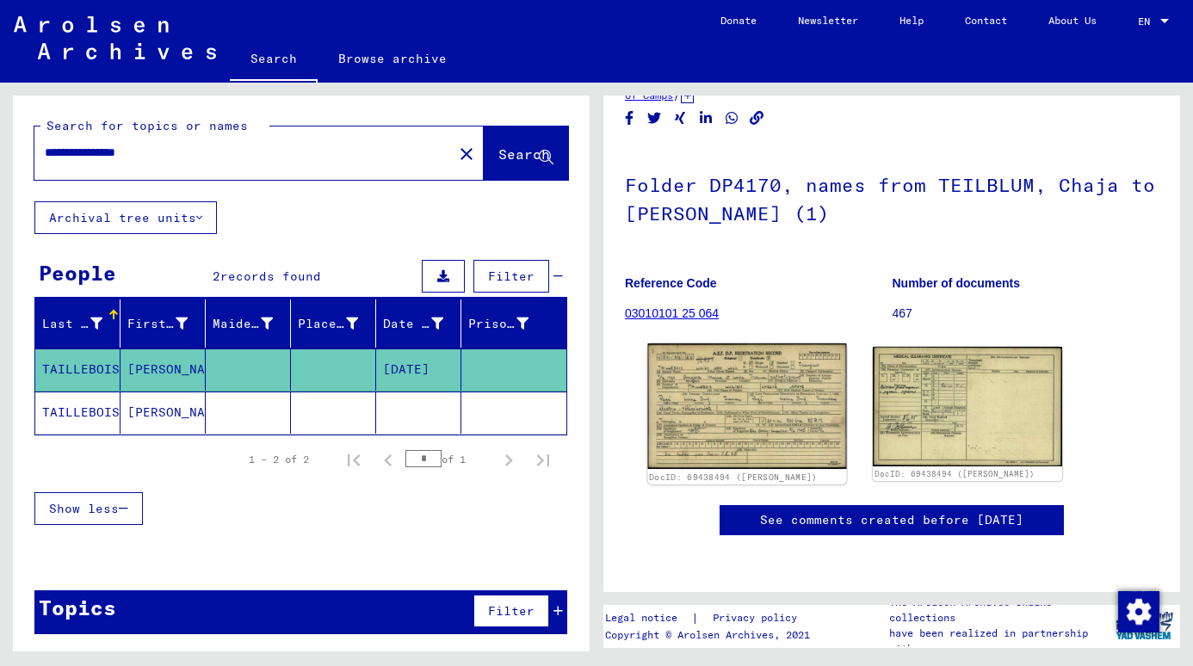
click at [785, 343] on img at bounding box center [747, 406] width 199 height 126
